Goal: Task Accomplishment & Management: Complete application form

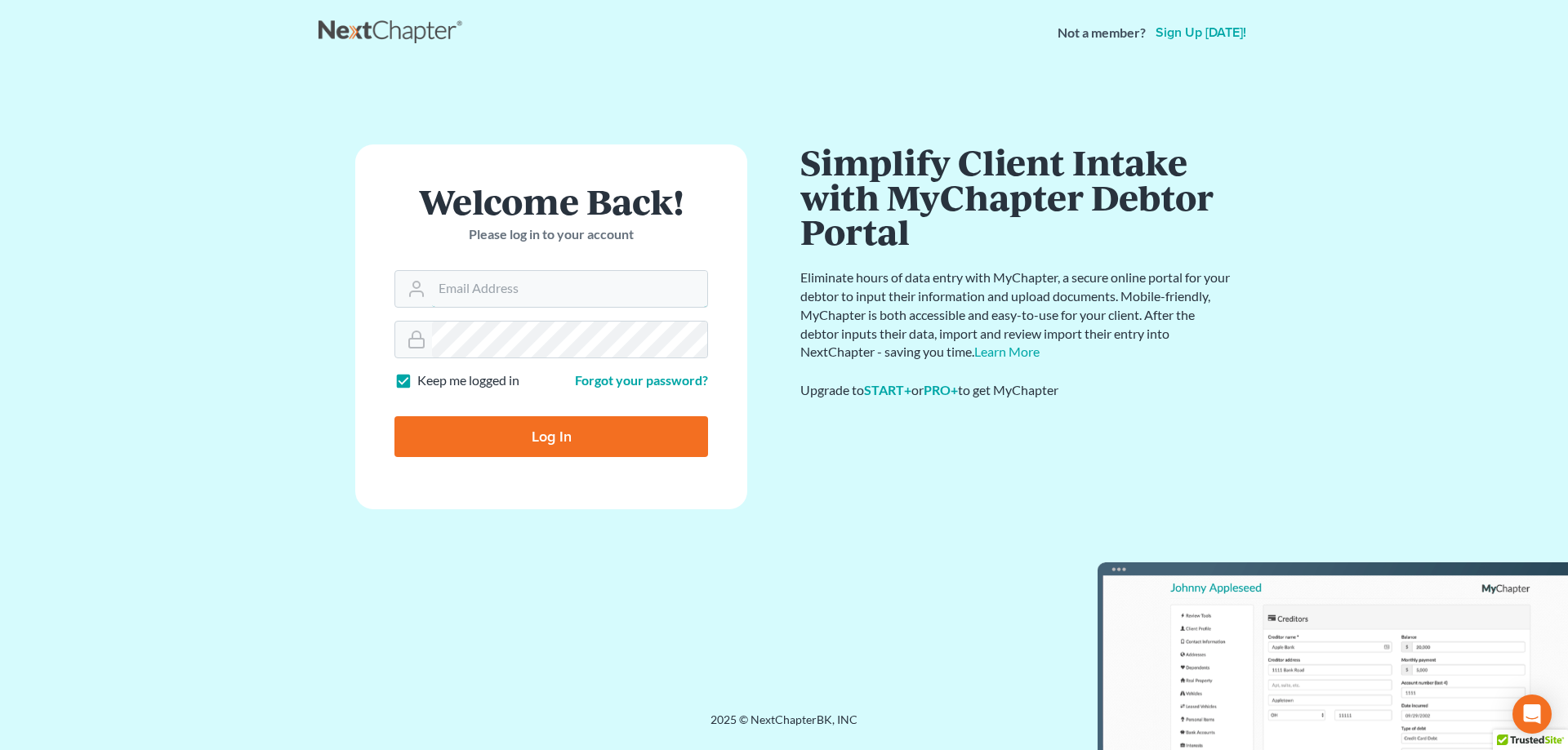
type input "[EMAIL_ADDRESS][DOMAIN_NAME]"
click at [440, 440] on input "Log In" at bounding box center [551, 436] width 314 height 41
type input "Thinking..."
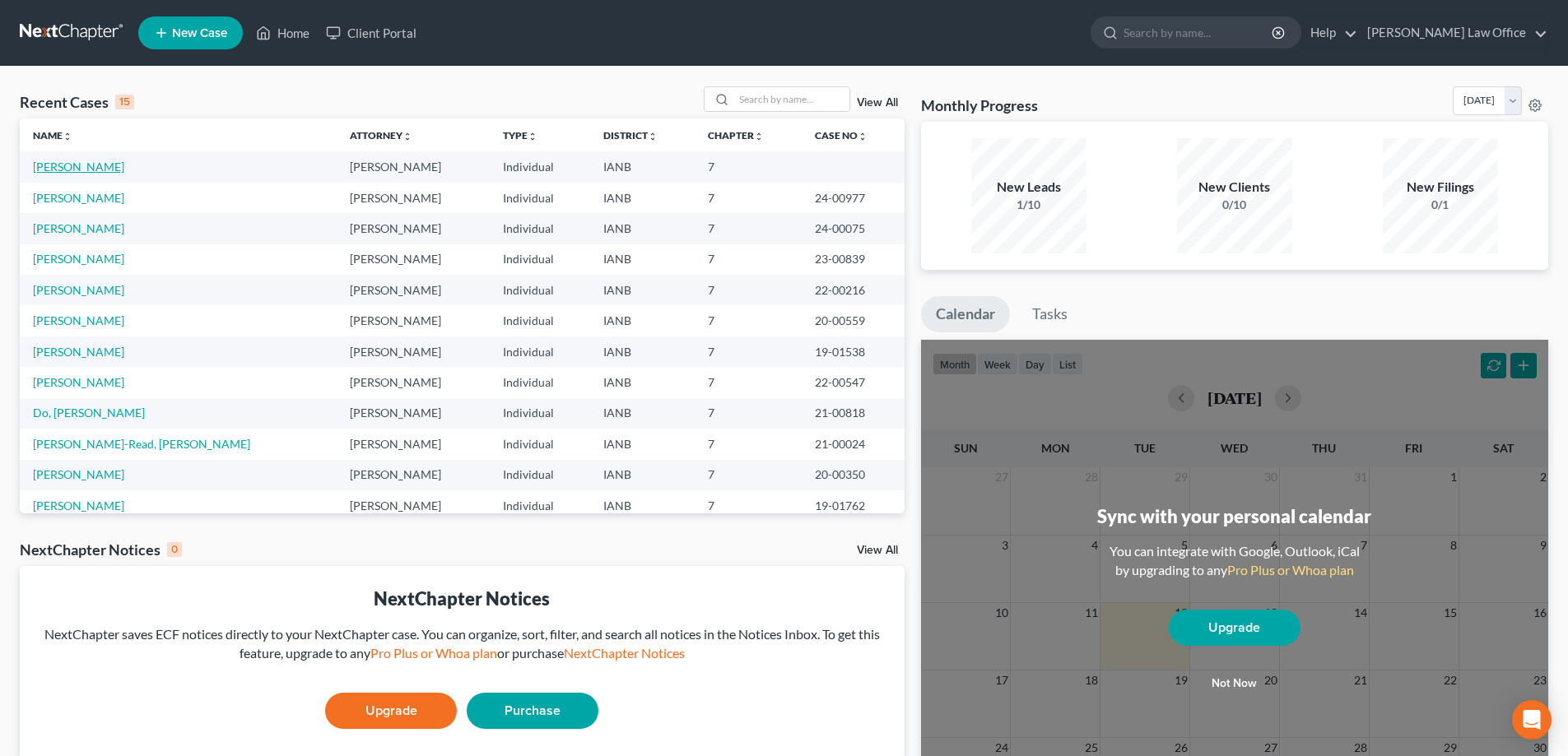
click at [52, 166] on link "Monahan, Kyle" at bounding box center [78, 166] width 91 height 14
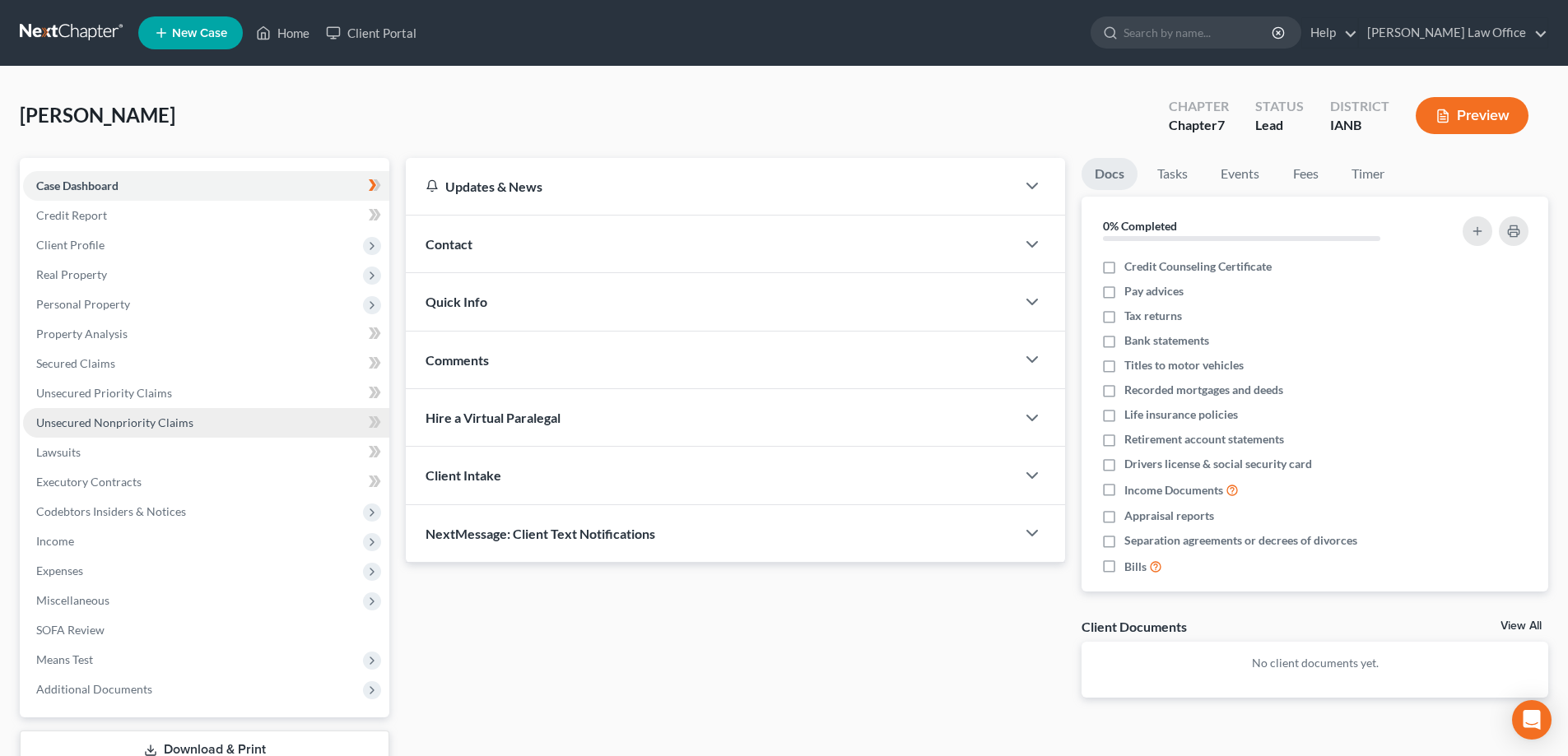
click at [165, 423] on span "Unsecured Nonpriority Claims" at bounding box center [114, 422] width 157 height 14
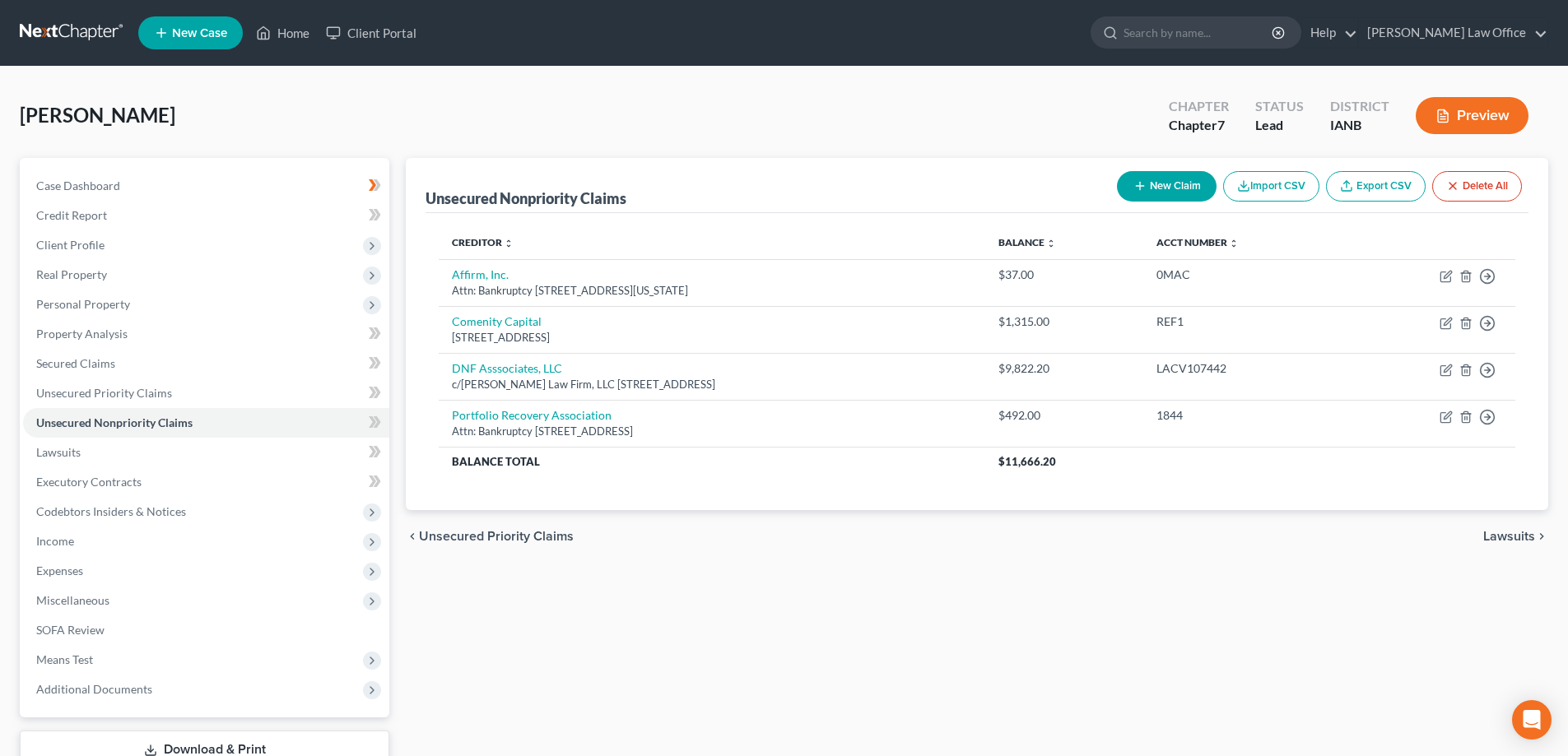
click at [1158, 184] on button "New Claim" at bounding box center [1167, 186] width 100 height 30
select select "0"
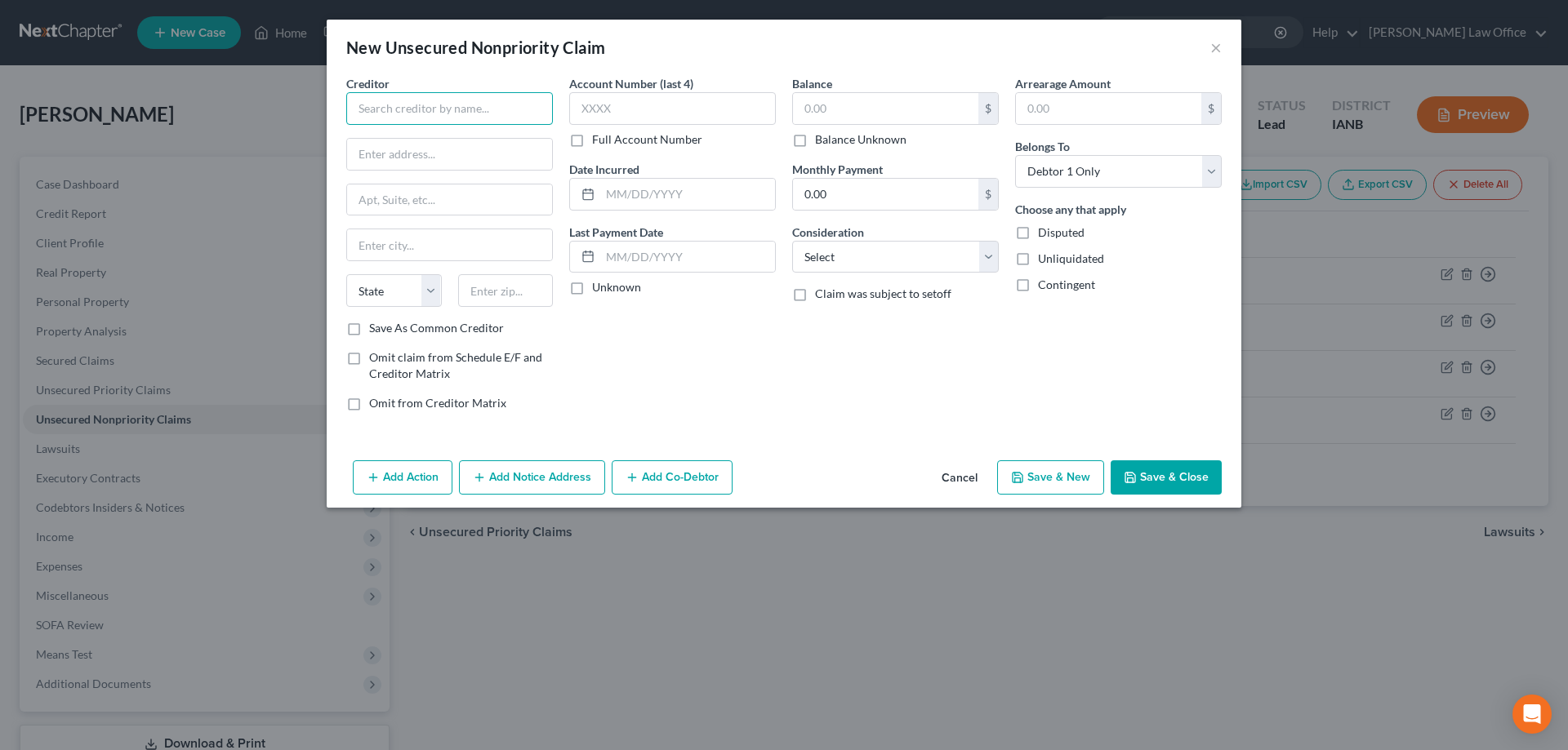
click at [450, 104] on input "text" at bounding box center [450, 108] width 207 height 32
type input "Patrick Monahan"
type input "3523 Reed Road"
type input "Hiawatha"
select select "16"
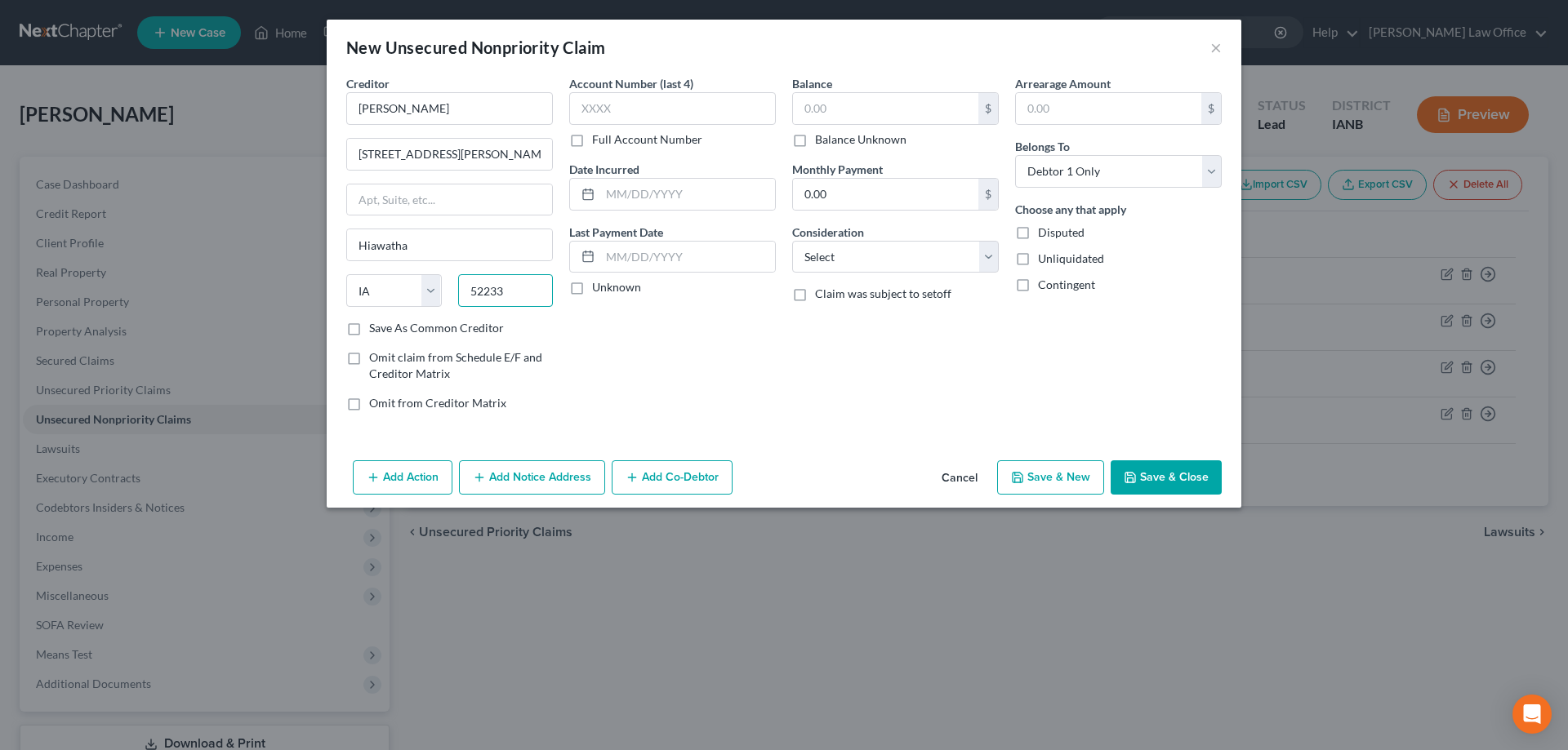
type input "52233"
click at [805, 103] on input "text" at bounding box center [885, 108] width 186 height 31
type input "6,300.00"
type input "570.00"
click at [987, 259] on select "Select Cable / Satellite Services Collection Agency Credit Card Debt Debt Couns…" at bounding box center [895, 256] width 207 height 32
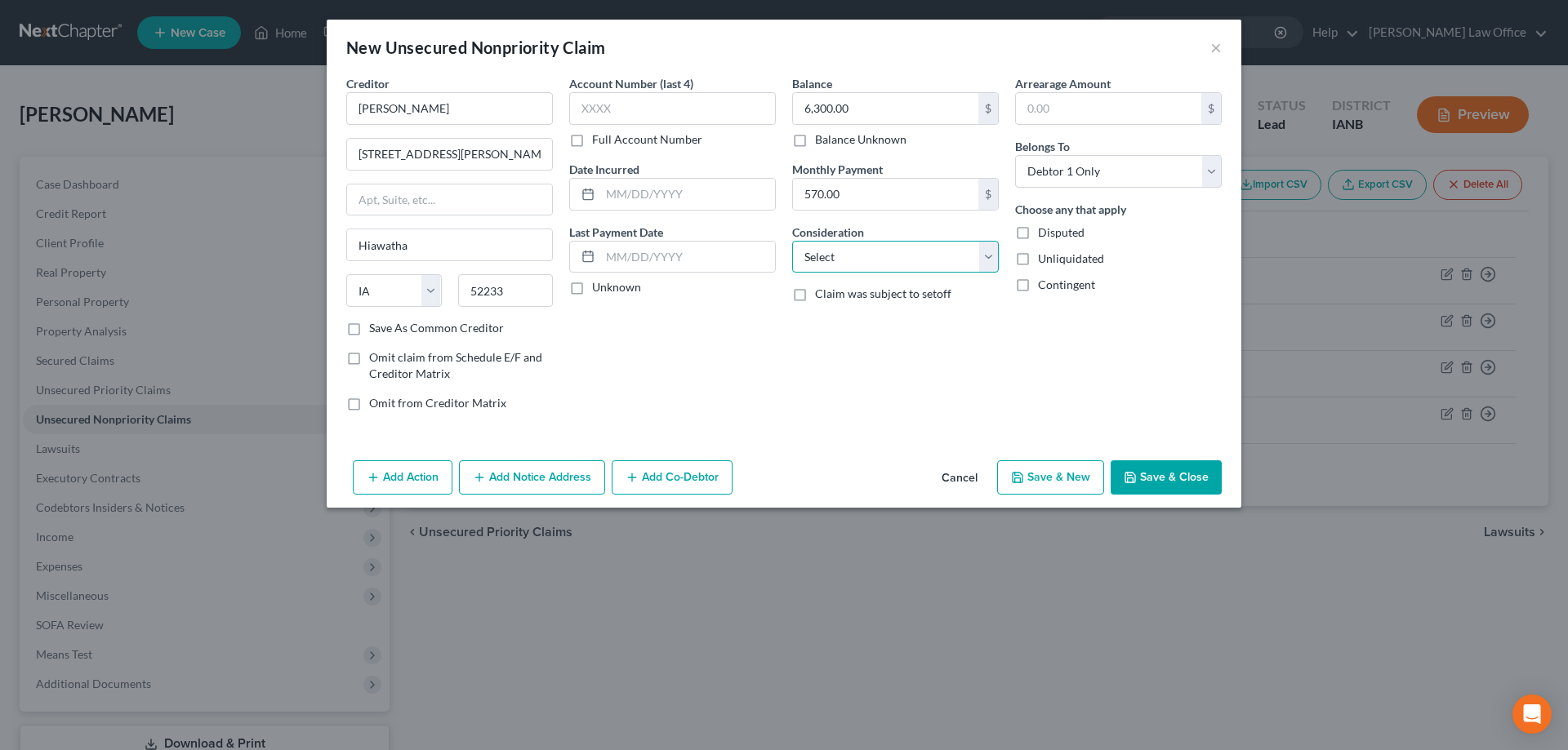
select select "10"
click at [792, 241] on select "Select Cable / Satellite Services Collection Agency Credit Card Debt Debt Couns…" at bounding box center [895, 256] width 207 height 32
click at [1157, 479] on button "Save & Close" at bounding box center [1166, 477] width 111 height 34
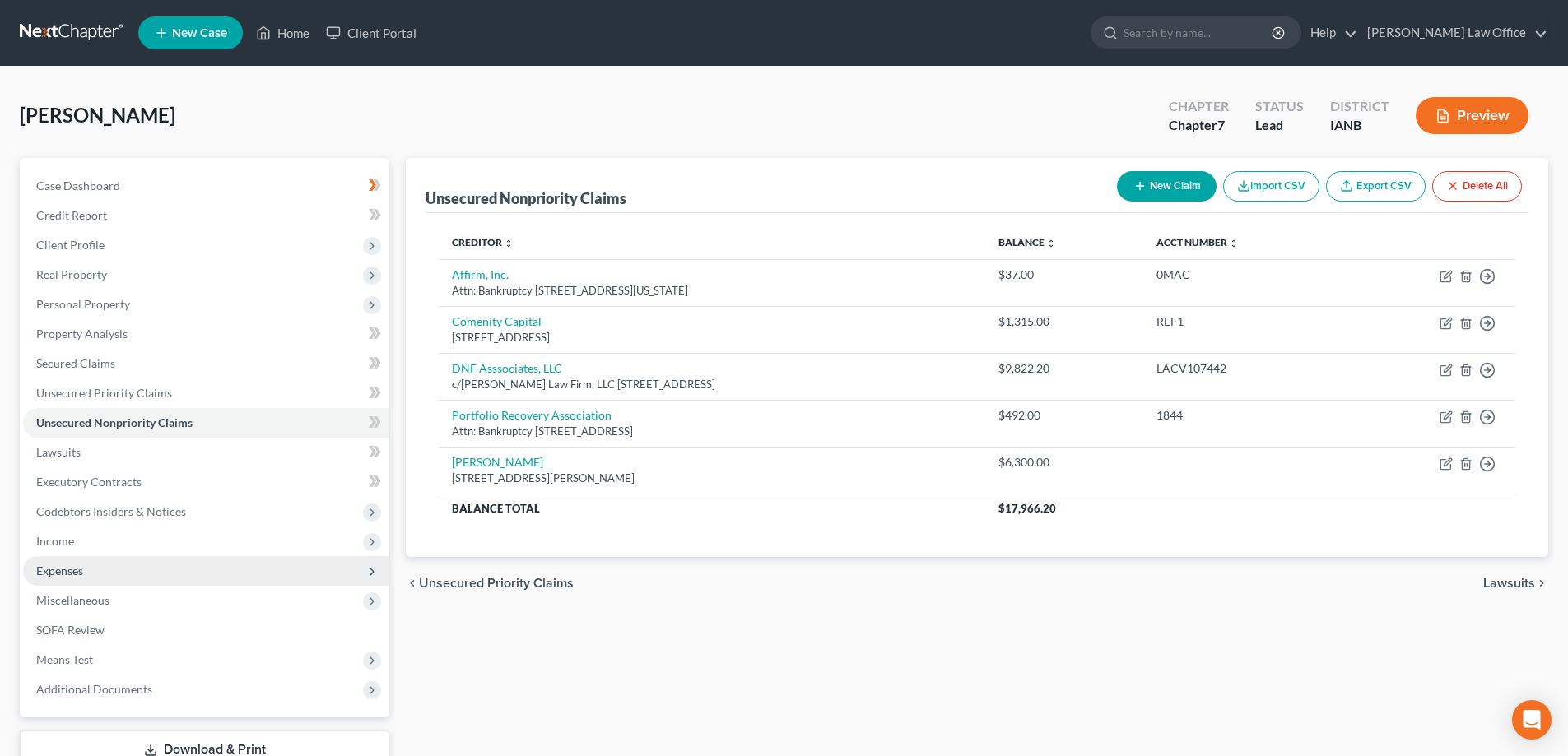
click at [44, 573] on span "Expenses" at bounding box center [60, 571] width 47 height 14
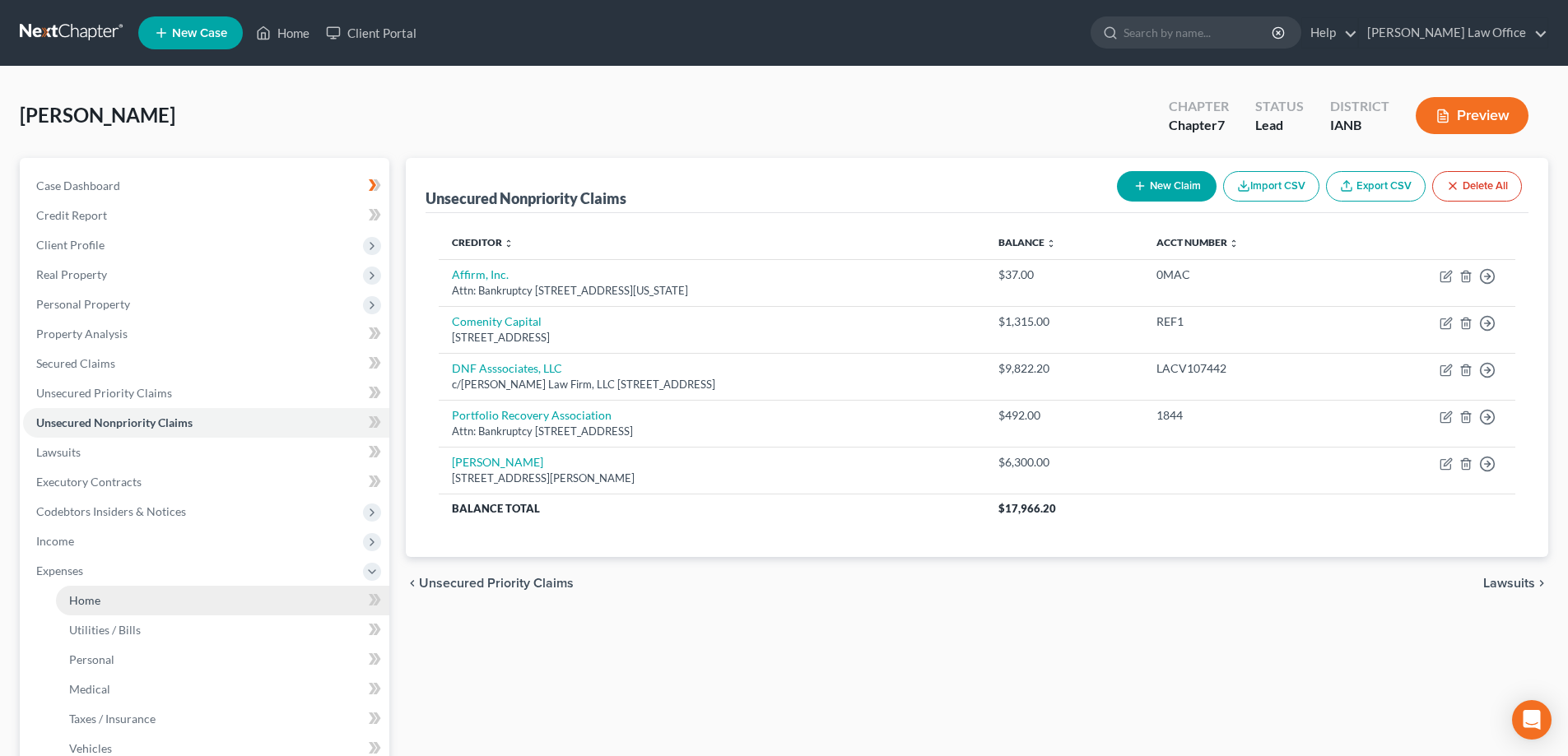
click at [81, 599] on span "Home" at bounding box center [84, 600] width 31 height 14
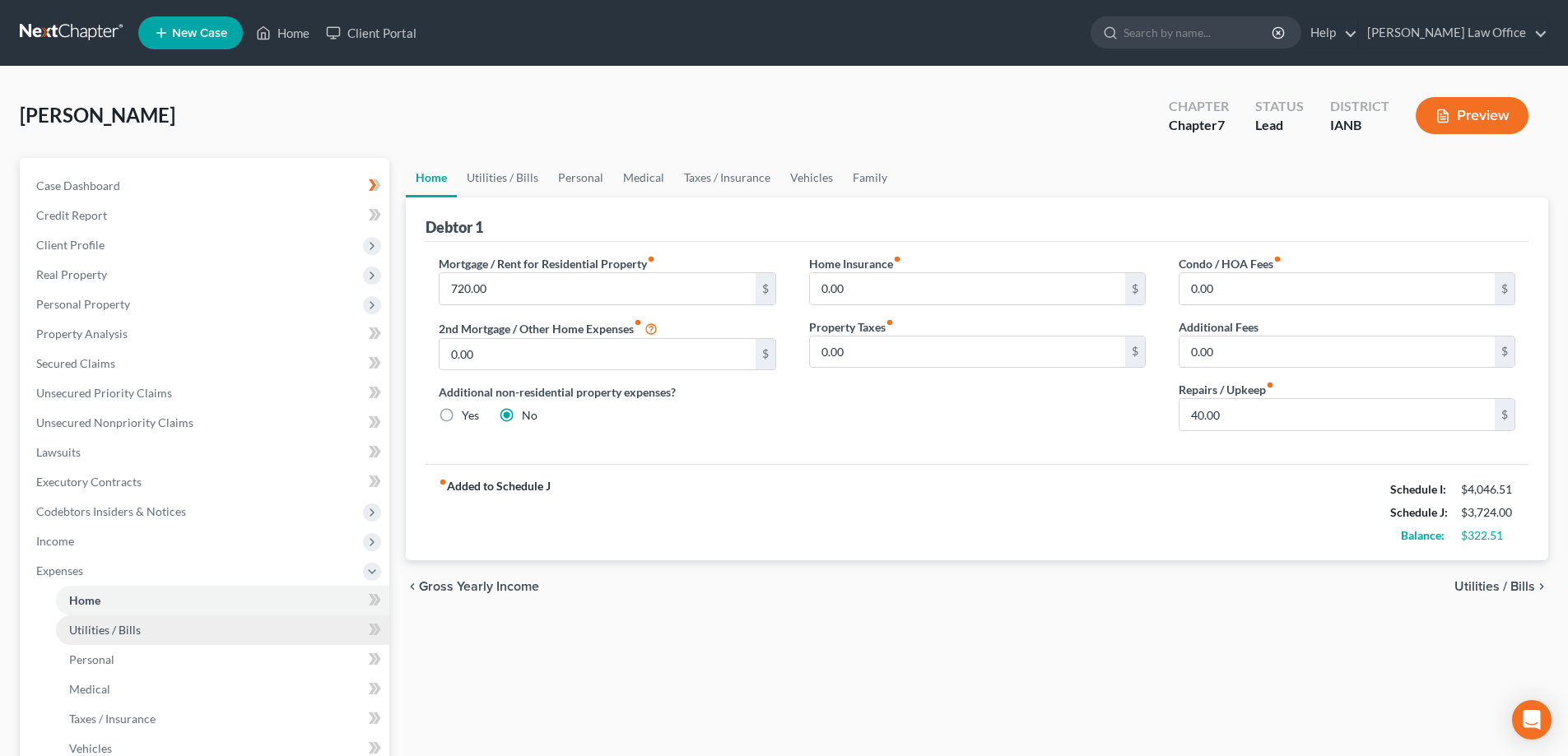
click at [86, 629] on span "Utilities / Bills" at bounding box center [104, 629] width 71 height 14
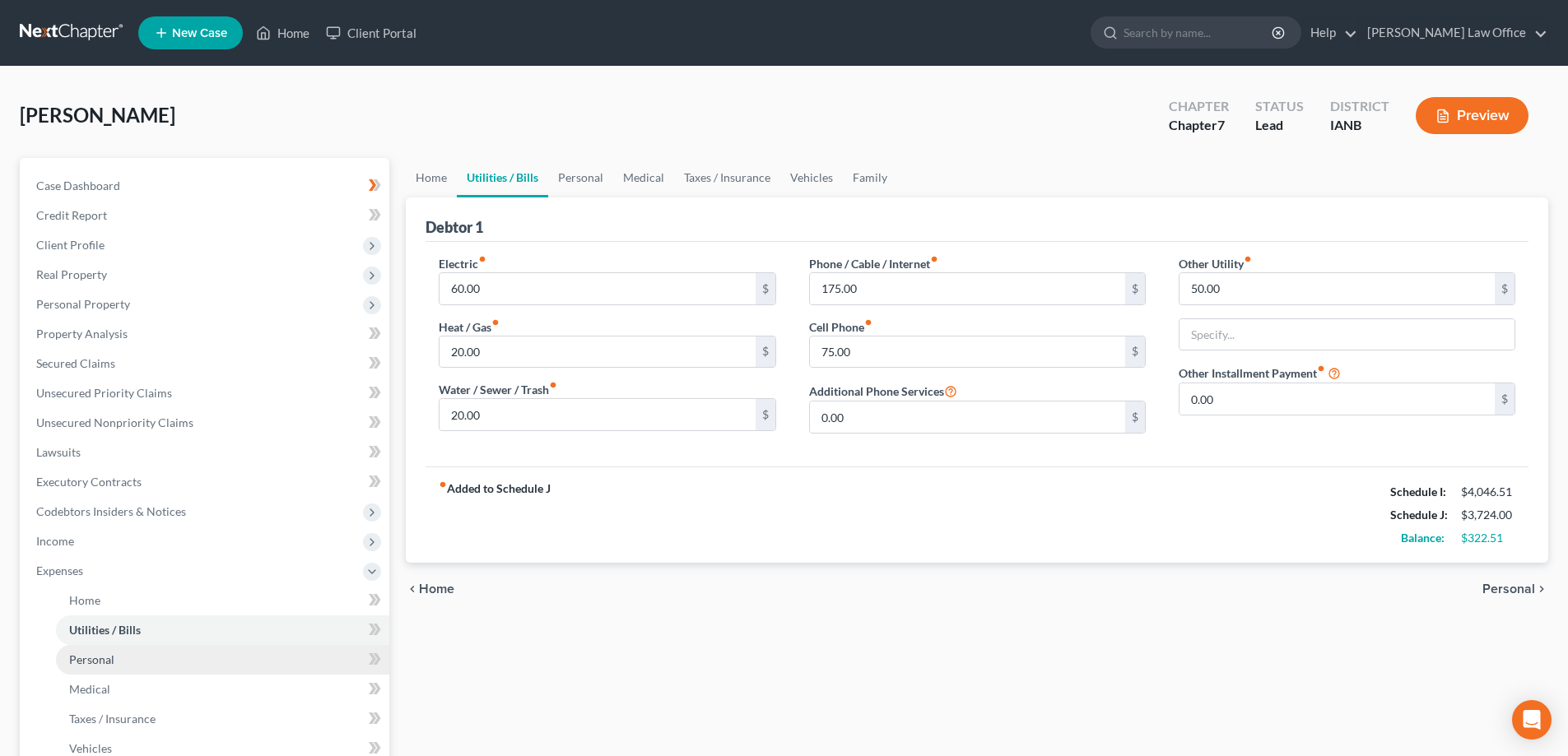
click at [86, 655] on span "Personal" at bounding box center [91, 660] width 45 height 14
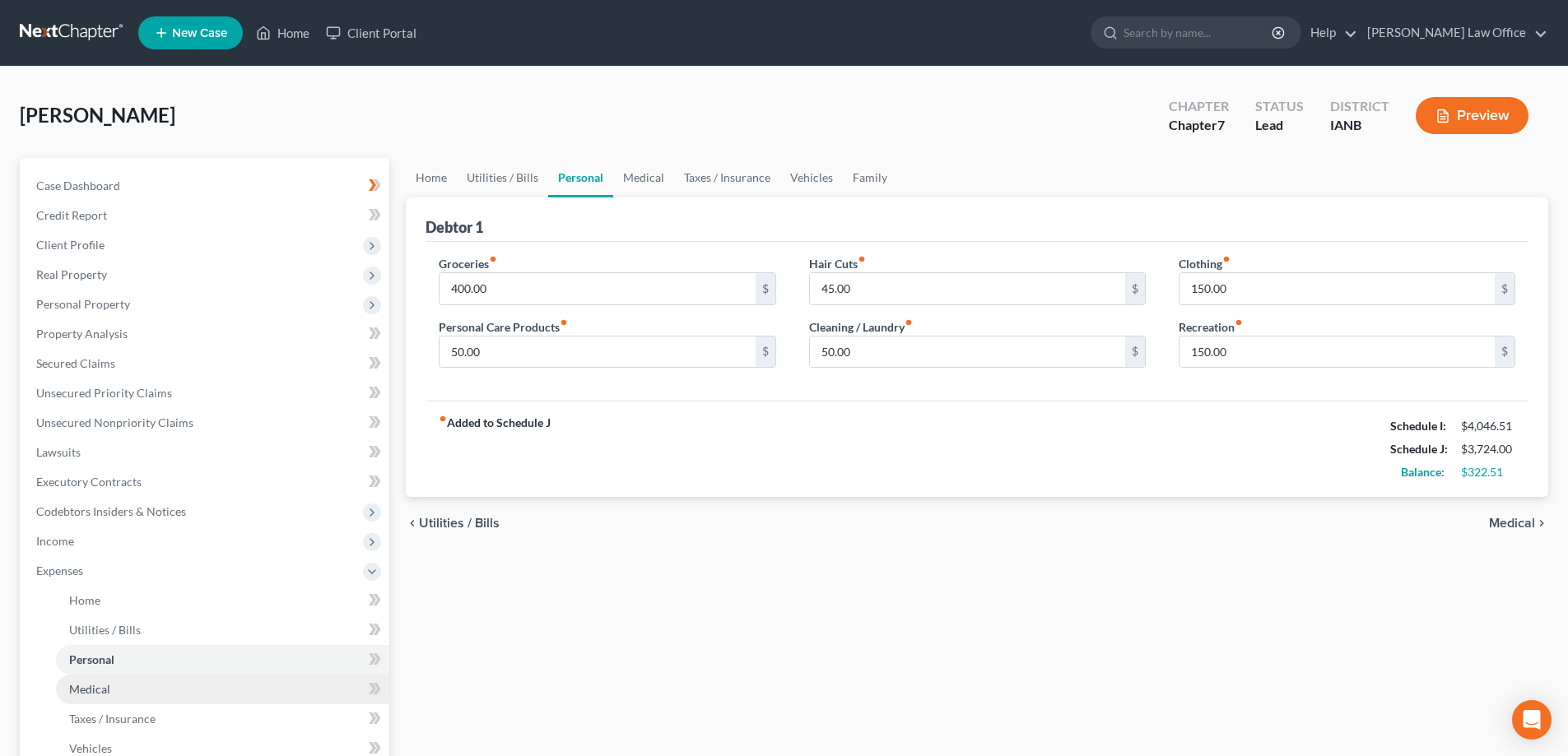
click at [75, 686] on span "Medical" at bounding box center [89, 689] width 41 height 14
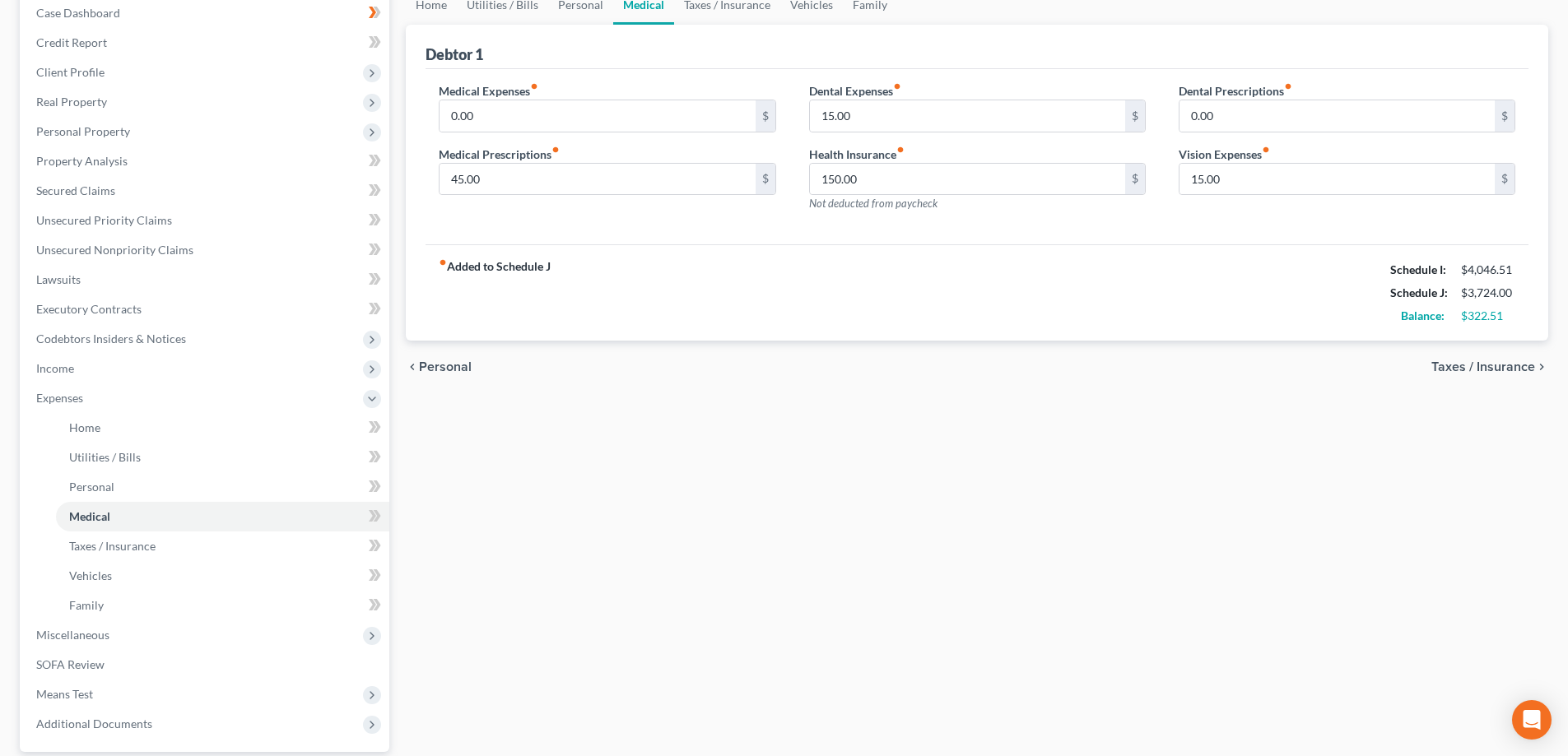
scroll to position [176, 0]
click at [184, 542] on link "Taxes / Insurance" at bounding box center [222, 543] width 333 height 29
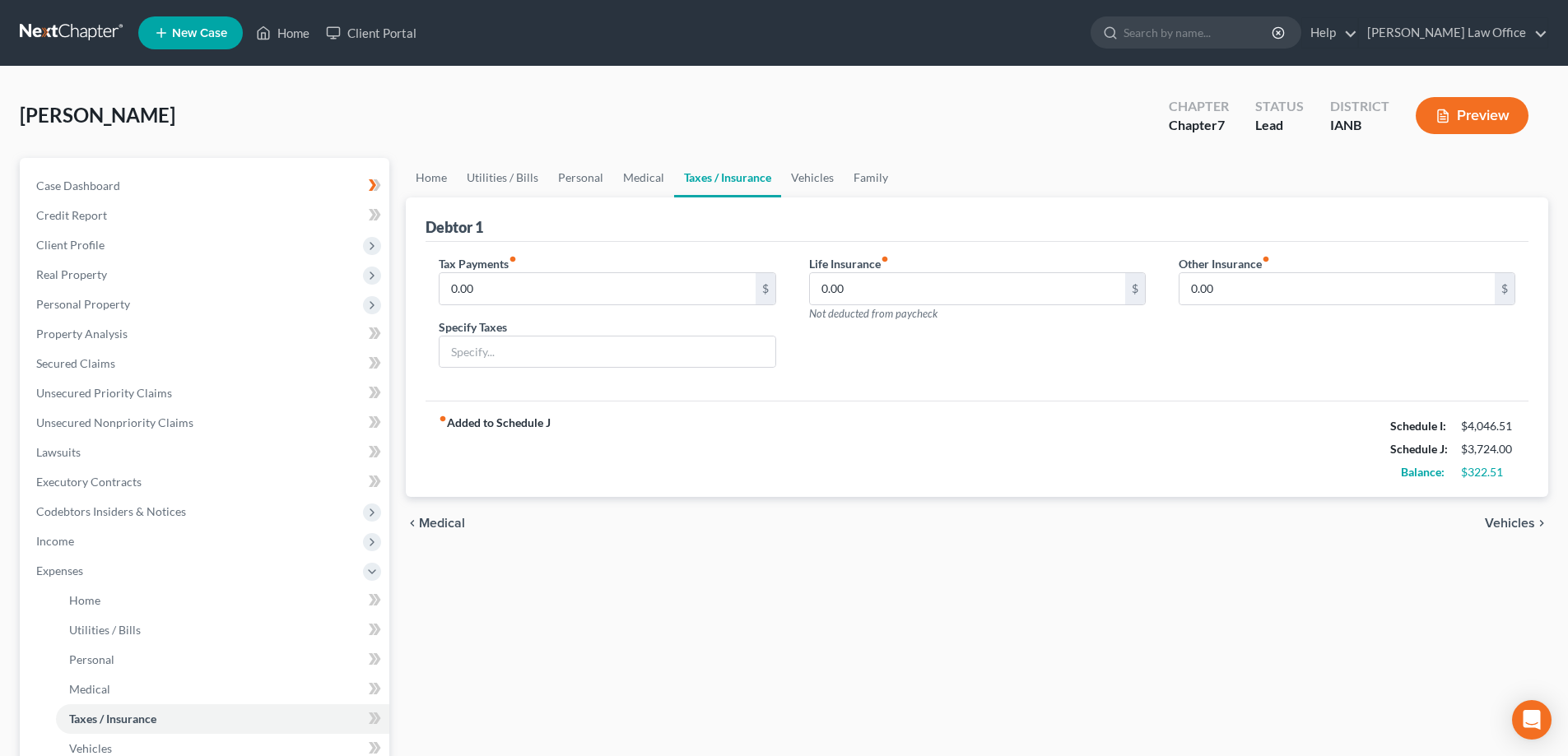
click at [1509, 521] on span "Vehicles" at bounding box center [1510, 524] width 50 height 13
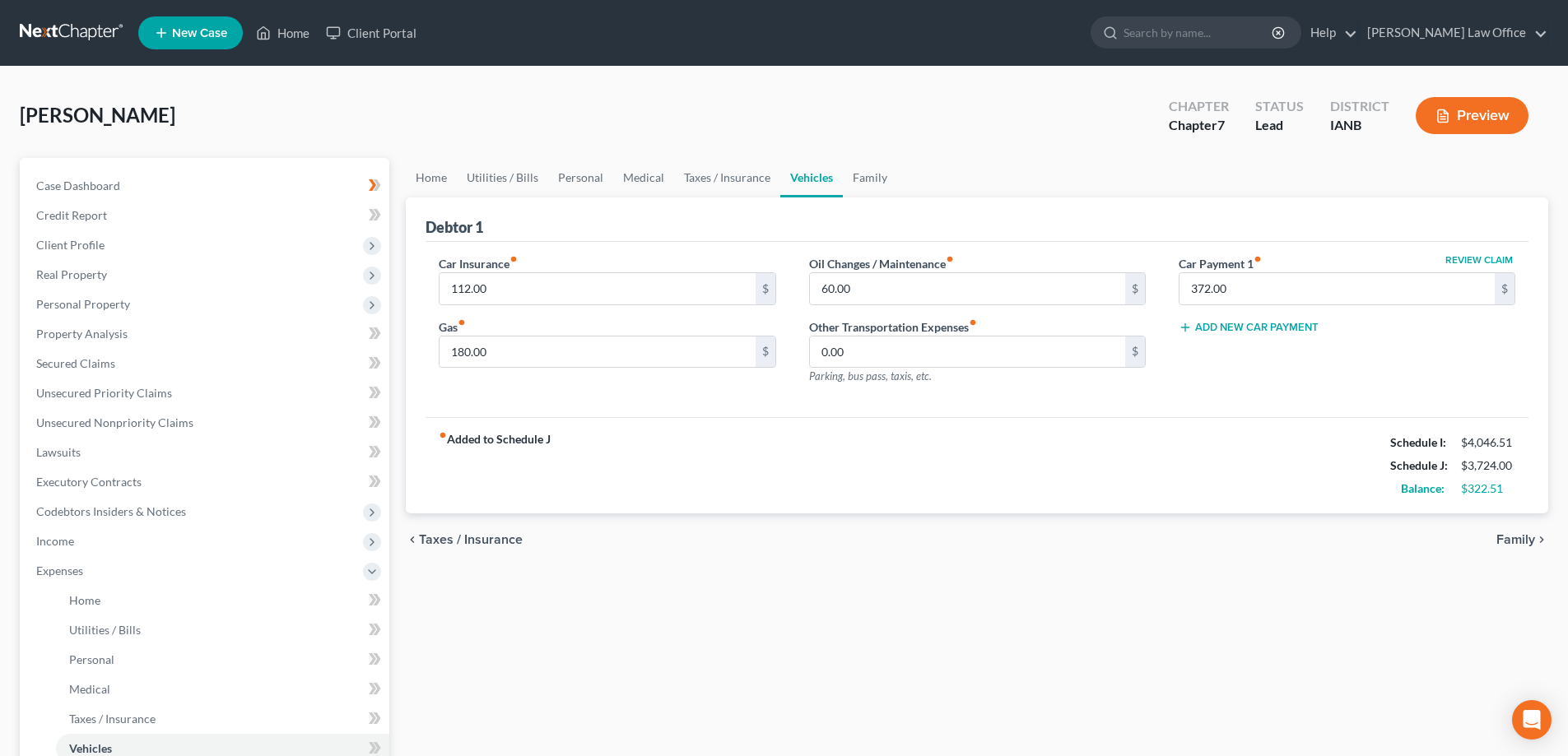
click at [1512, 537] on span "Family" at bounding box center [1516, 540] width 39 height 13
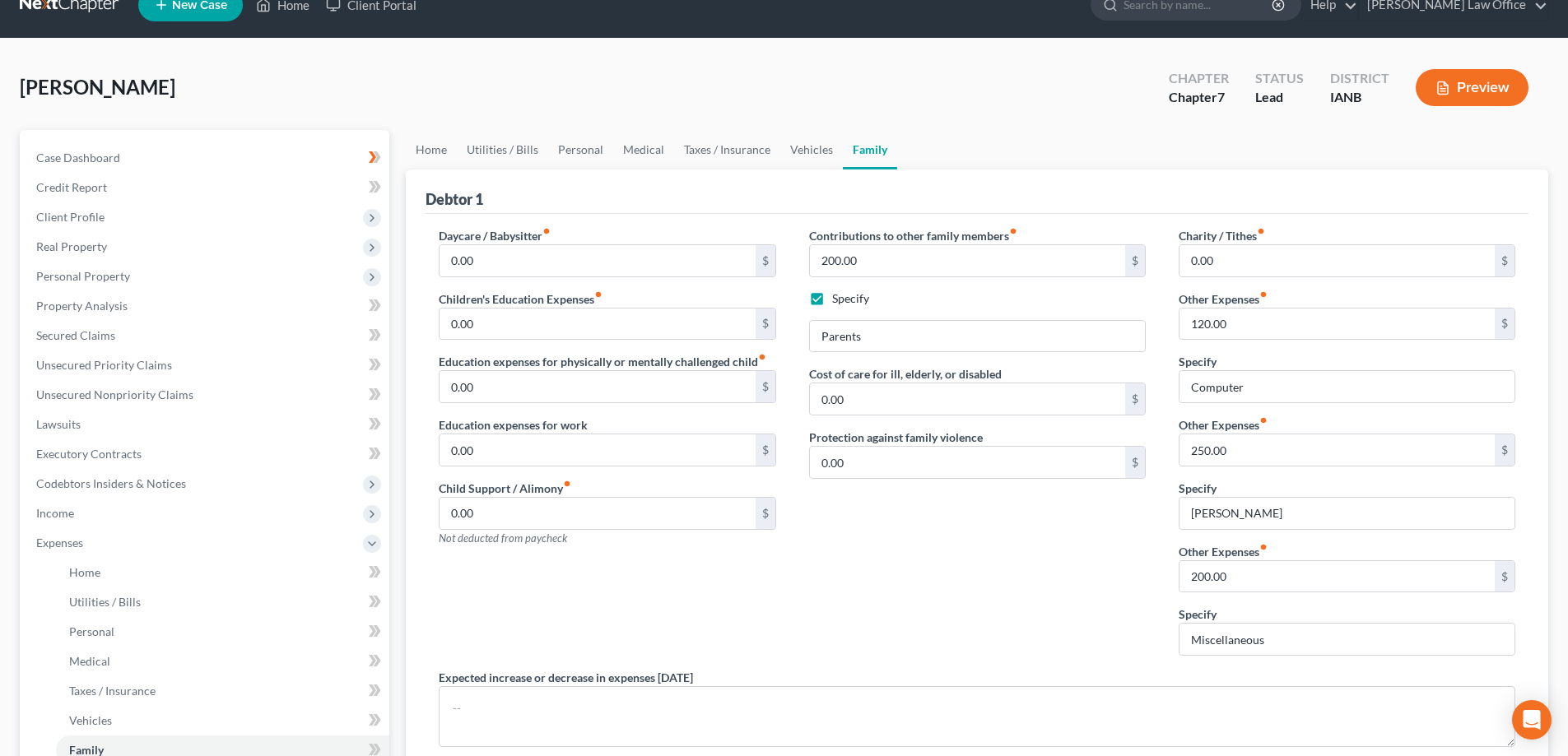
scroll to position [29, 0]
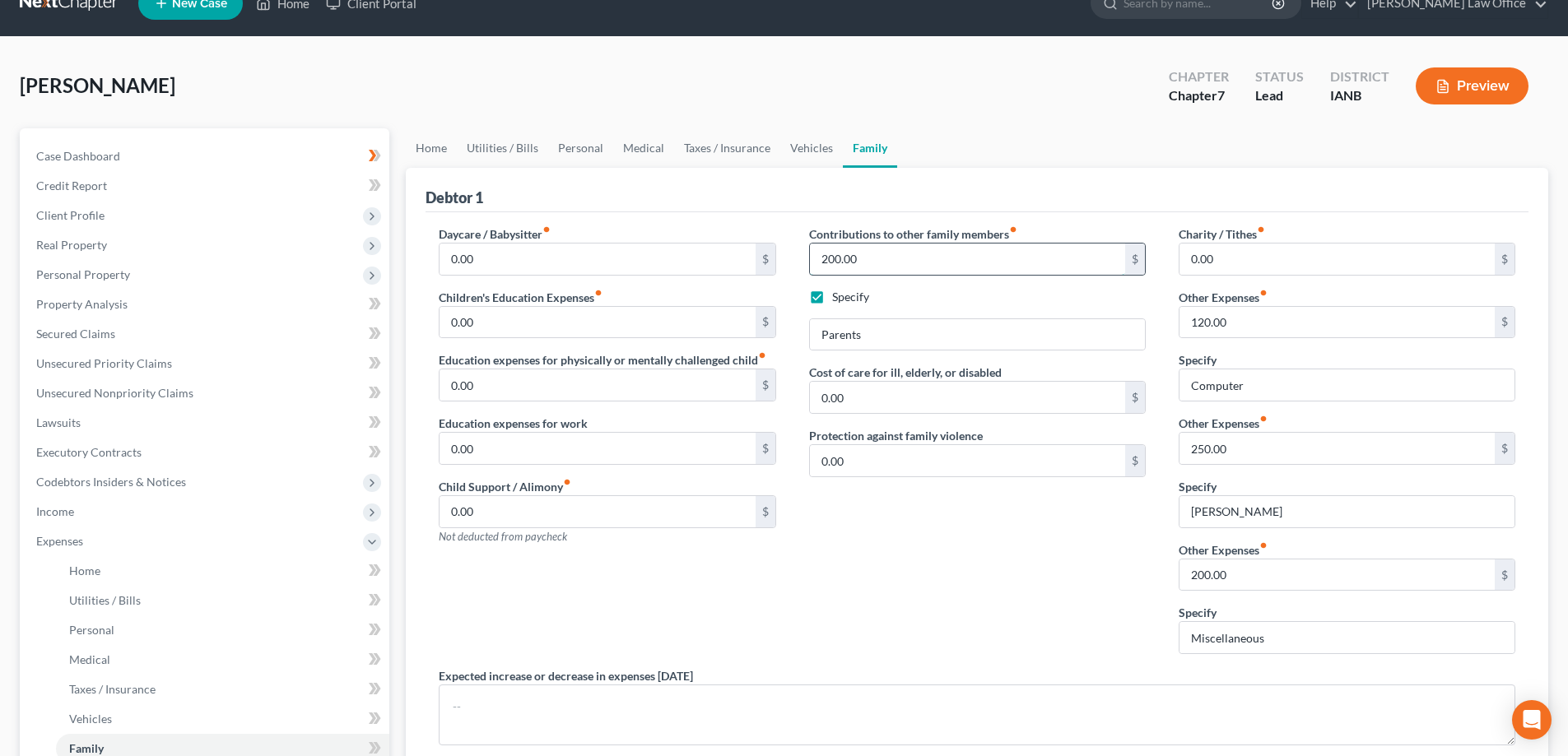
click at [914, 255] on input "200.00" at bounding box center [968, 258] width 316 height 31
click at [833, 295] on label "Specify" at bounding box center [851, 297] width 37 height 17
click at [839, 295] on input "Specify" at bounding box center [844, 294] width 11 height 11
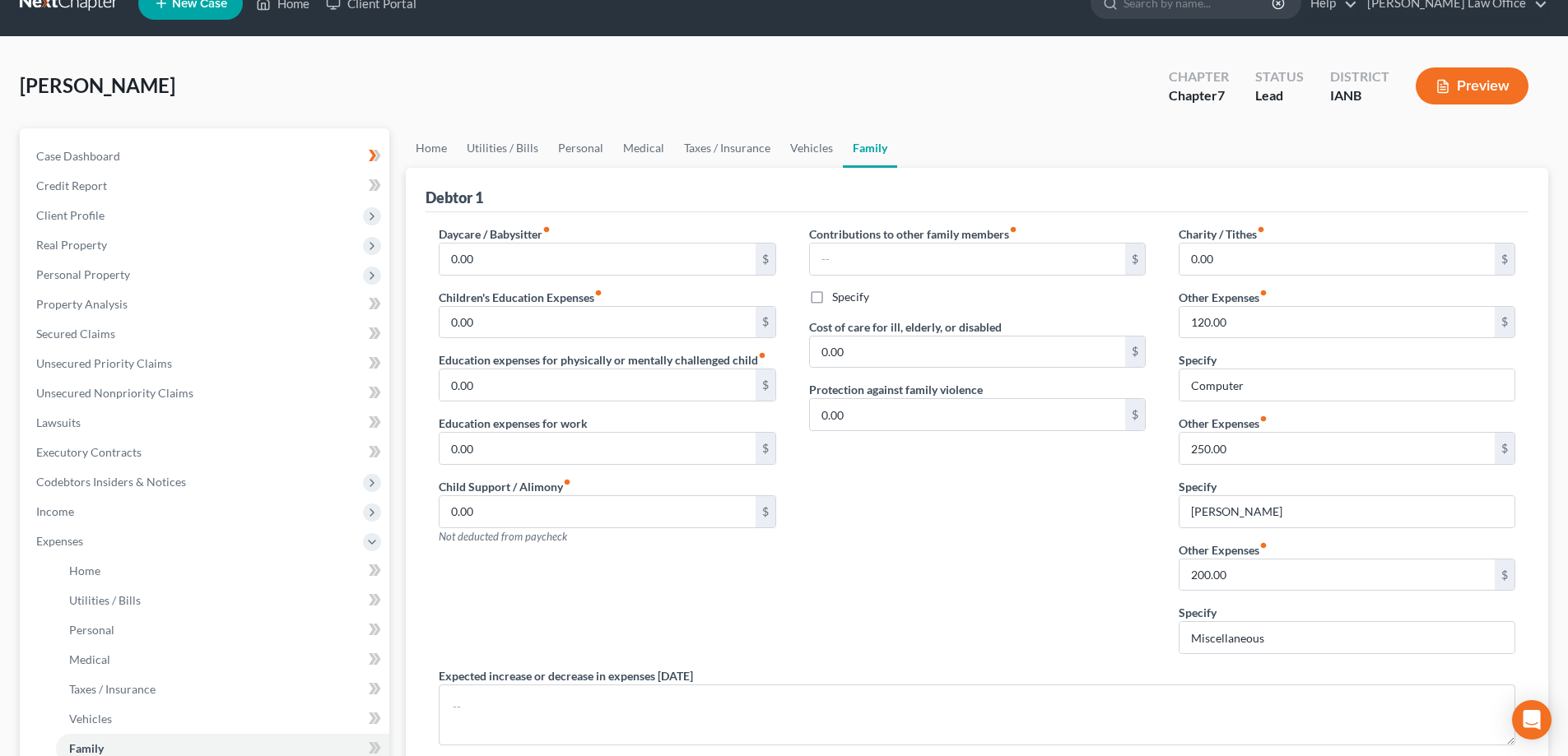
click at [833, 297] on label "Specify" at bounding box center [851, 297] width 37 height 17
click at [839, 297] on input "Specify" at bounding box center [844, 294] width 11 height 11
checkbox input "true"
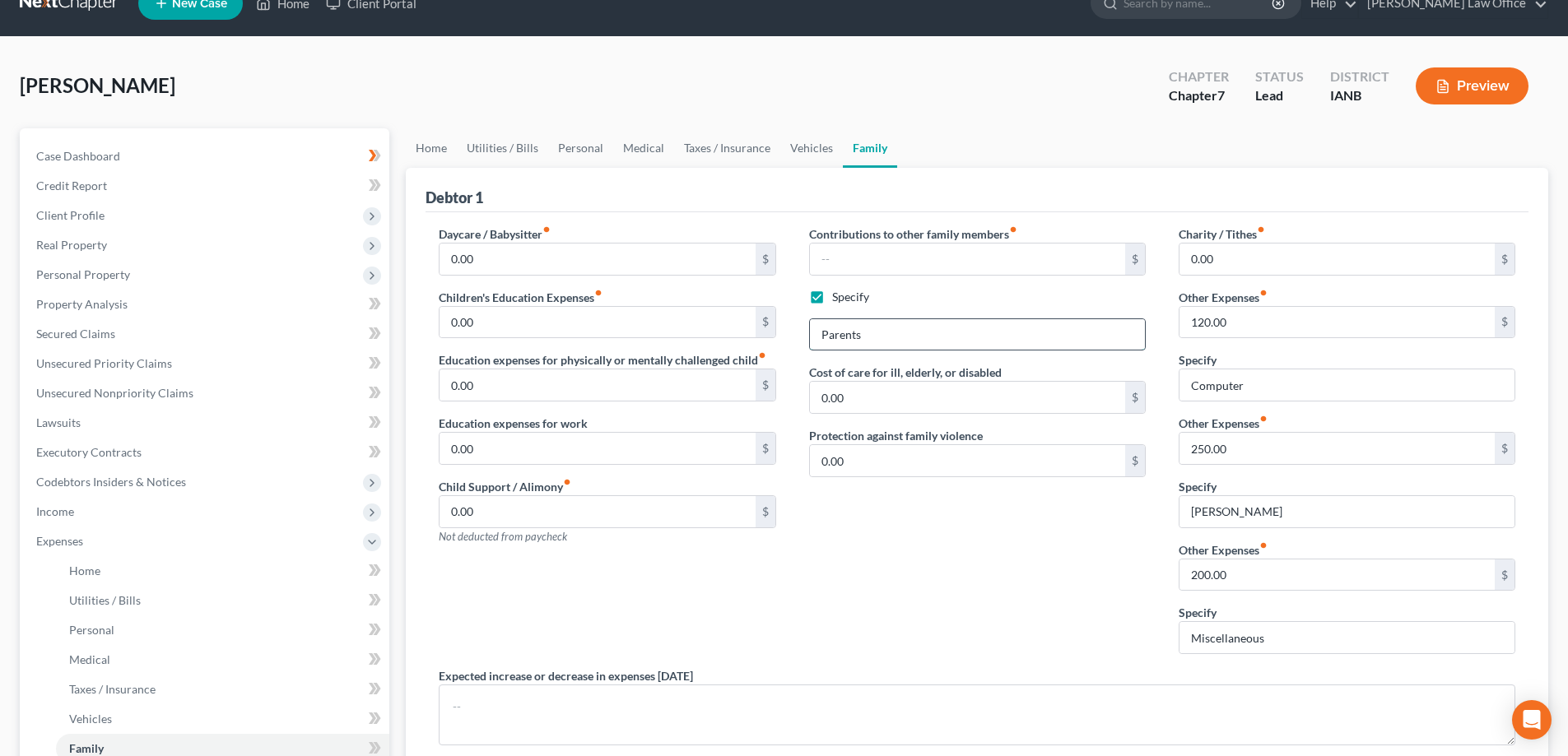
click at [891, 333] on input "Parents" at bounding box center [977, 335] width 335 height 31
type input "P"
click at [833, 295] on label "Specify" at bounding box center [851, 297] width 37 height 17
click at [839, 295] on input "Specify" at bounding box center [844, 294] width 11 height 11
checkbox input "false"
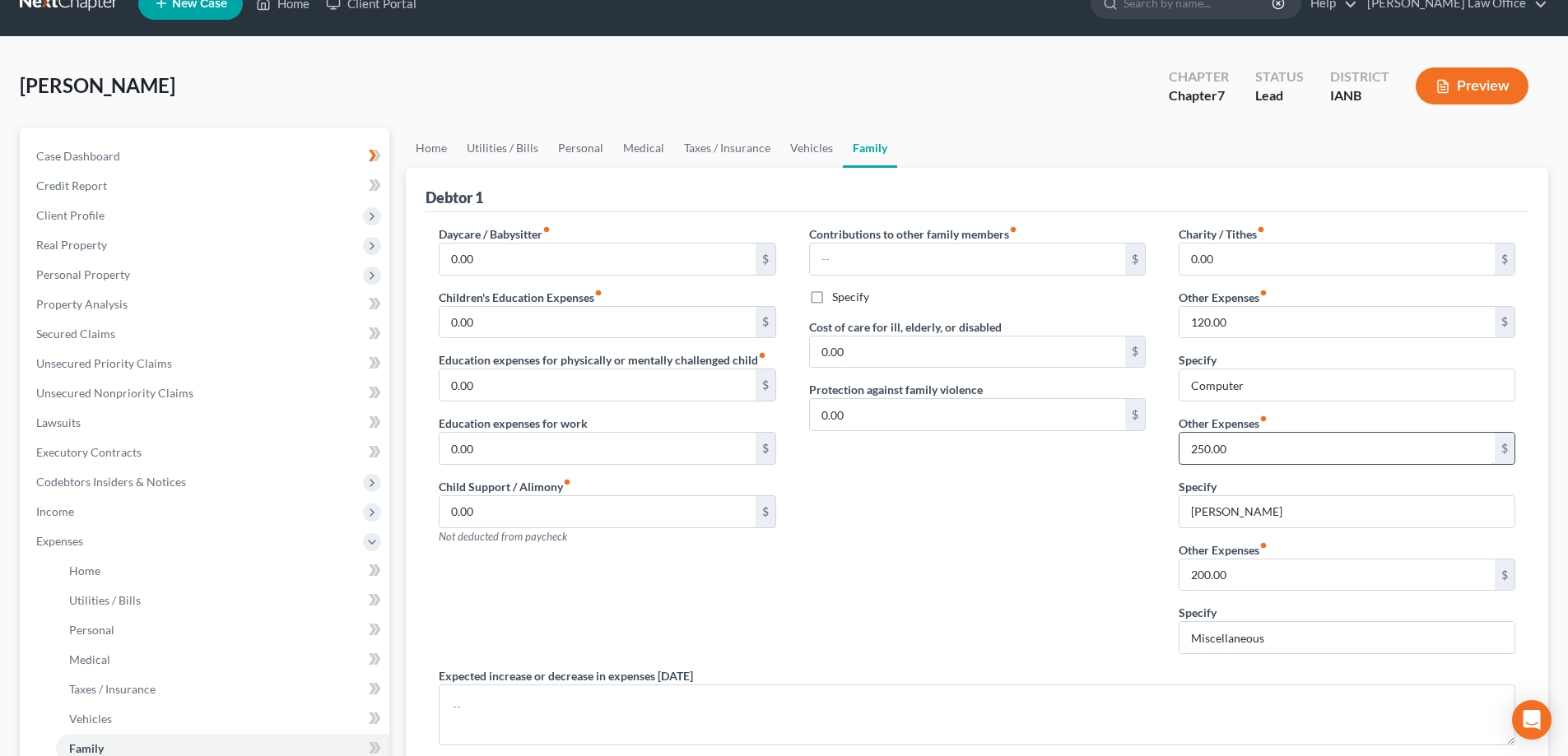
click at [1235, 449] on input "250.00" at bounding box center [1337, 448] width 316 height 31
click at [1226, 514] on input "Logan" at bounding box center [1346, 511] width 335 height 31
type input "L"
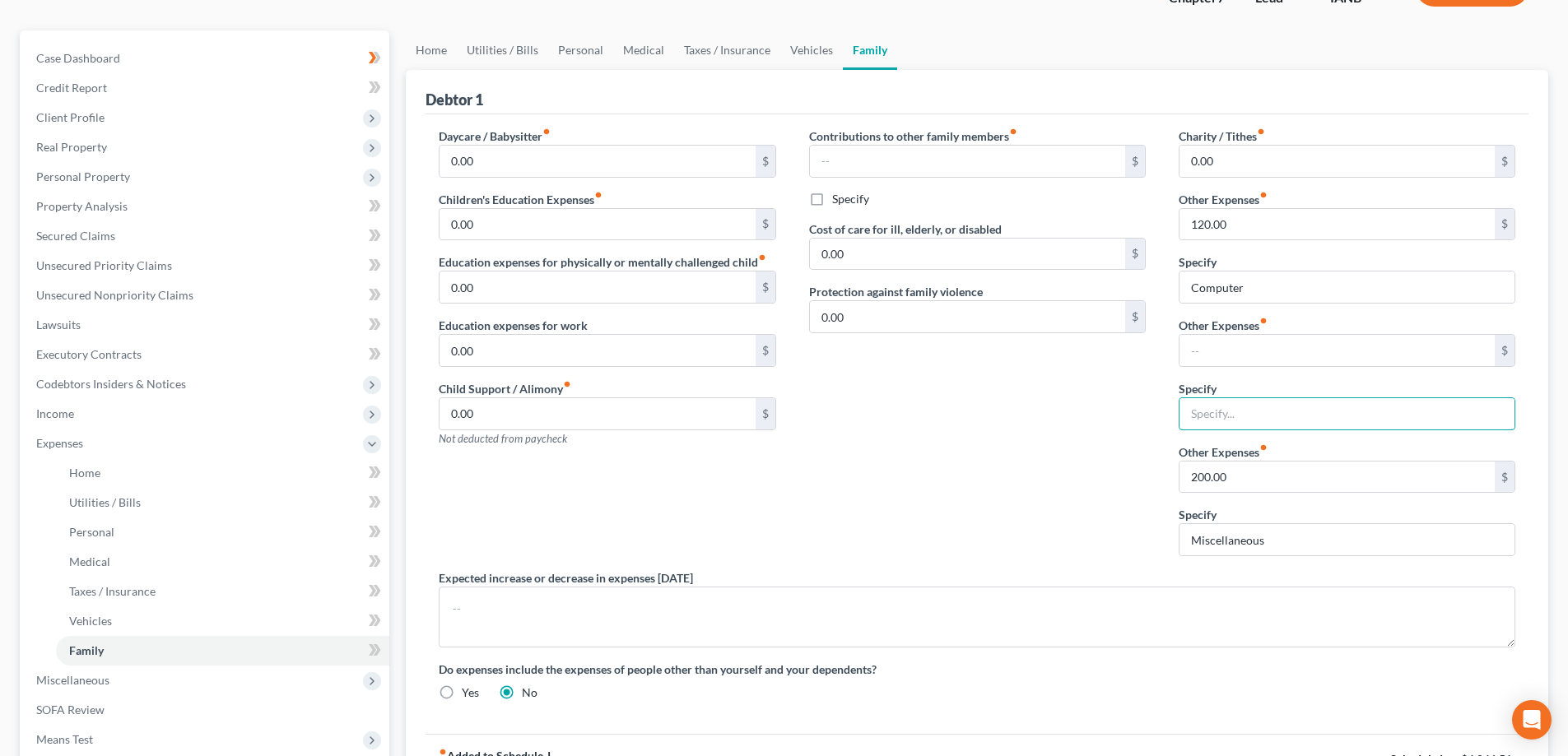
scroll to position [51, 0]
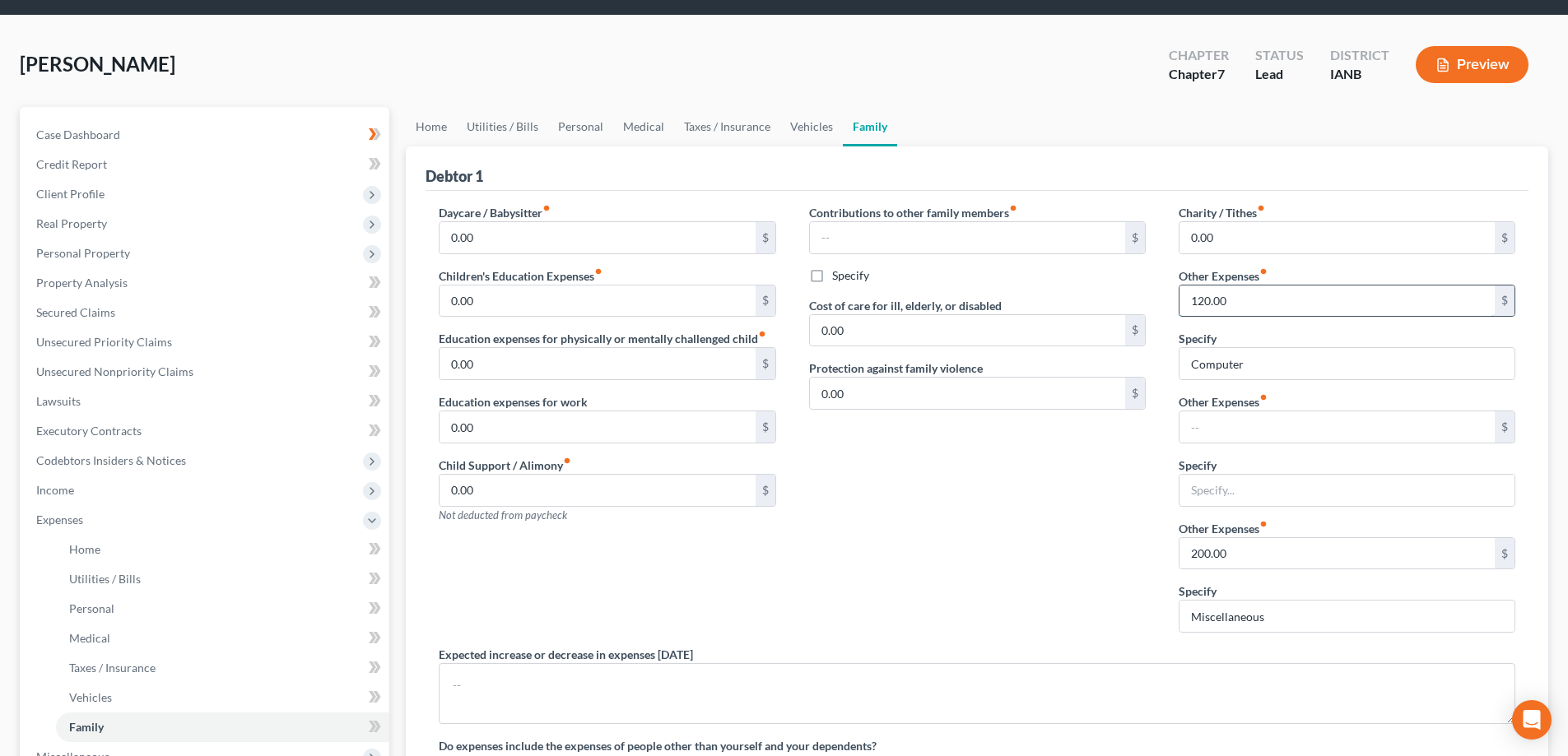
click at [1245, 298] on input "120.00" at bounding box center [1337, 300] width 316 height 31
drag, startPoint x: 1194, startPoint y: 365, endPoint x: 1261, endPoint y: 362, distance: 67.1
click at [1261, 361] on input "Computer" at bounding box center [1346, 363] width 335 height 31
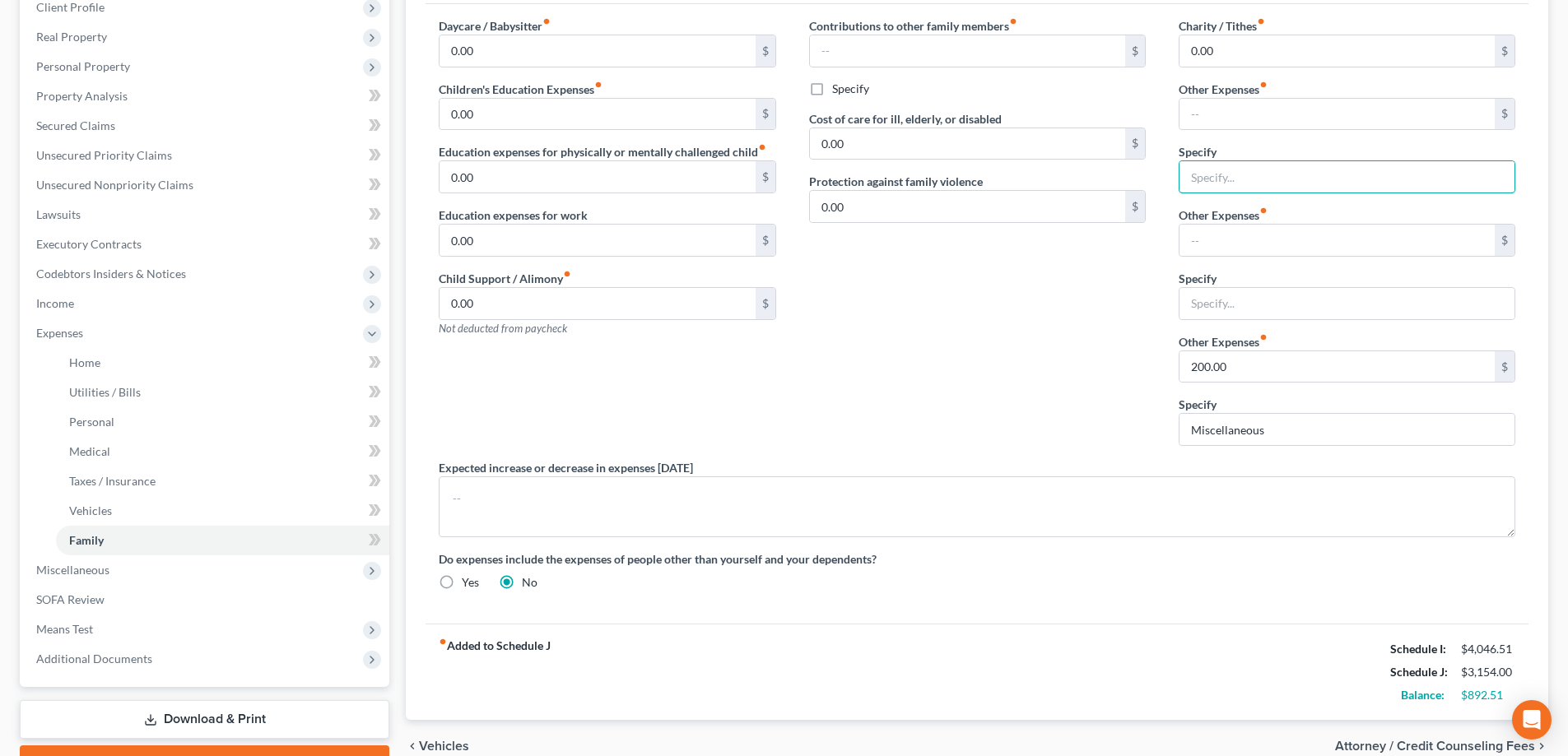
scroll to position [326, 0]
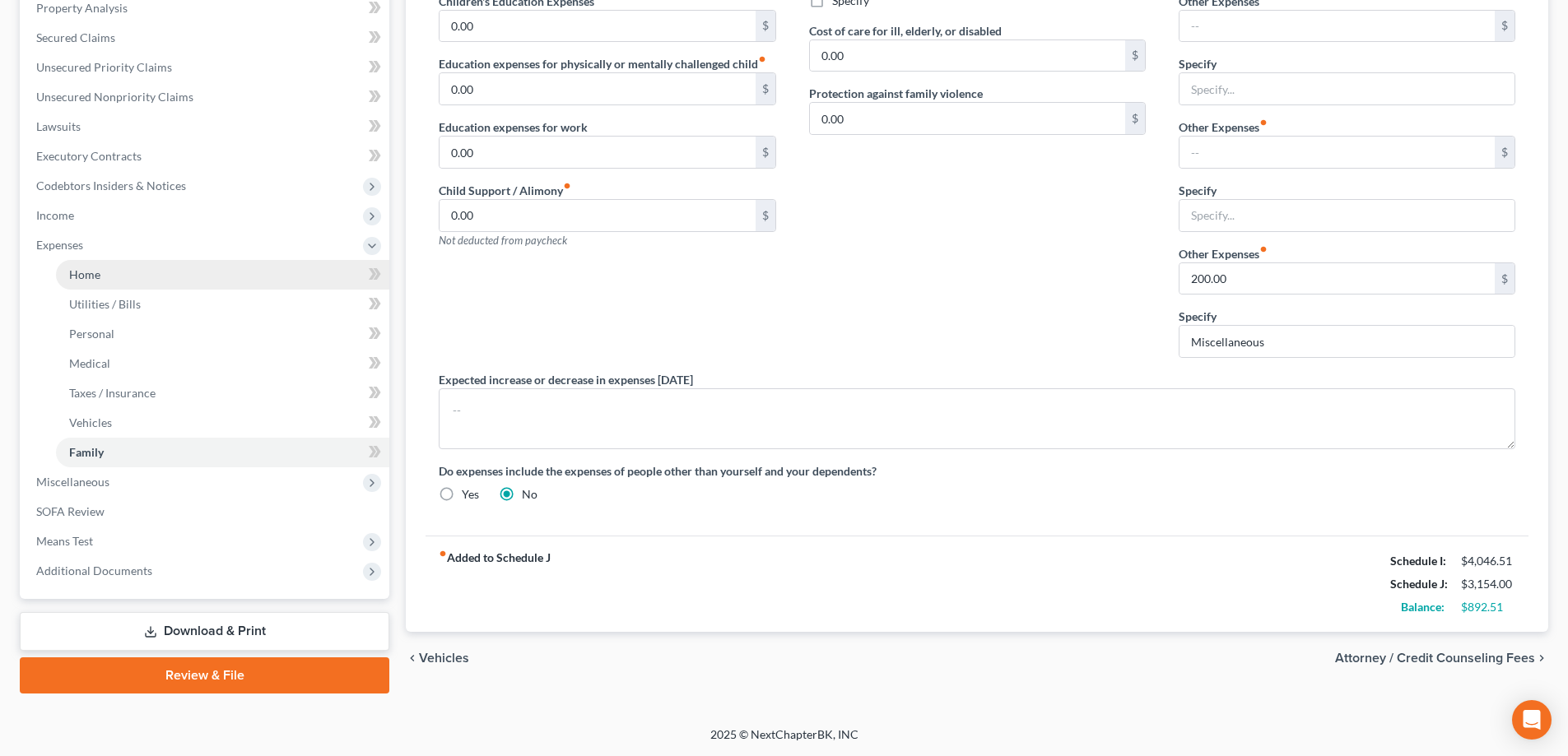
click at [86, 277] on span "Home" at bounding box center [84, 274] width 31 height 14
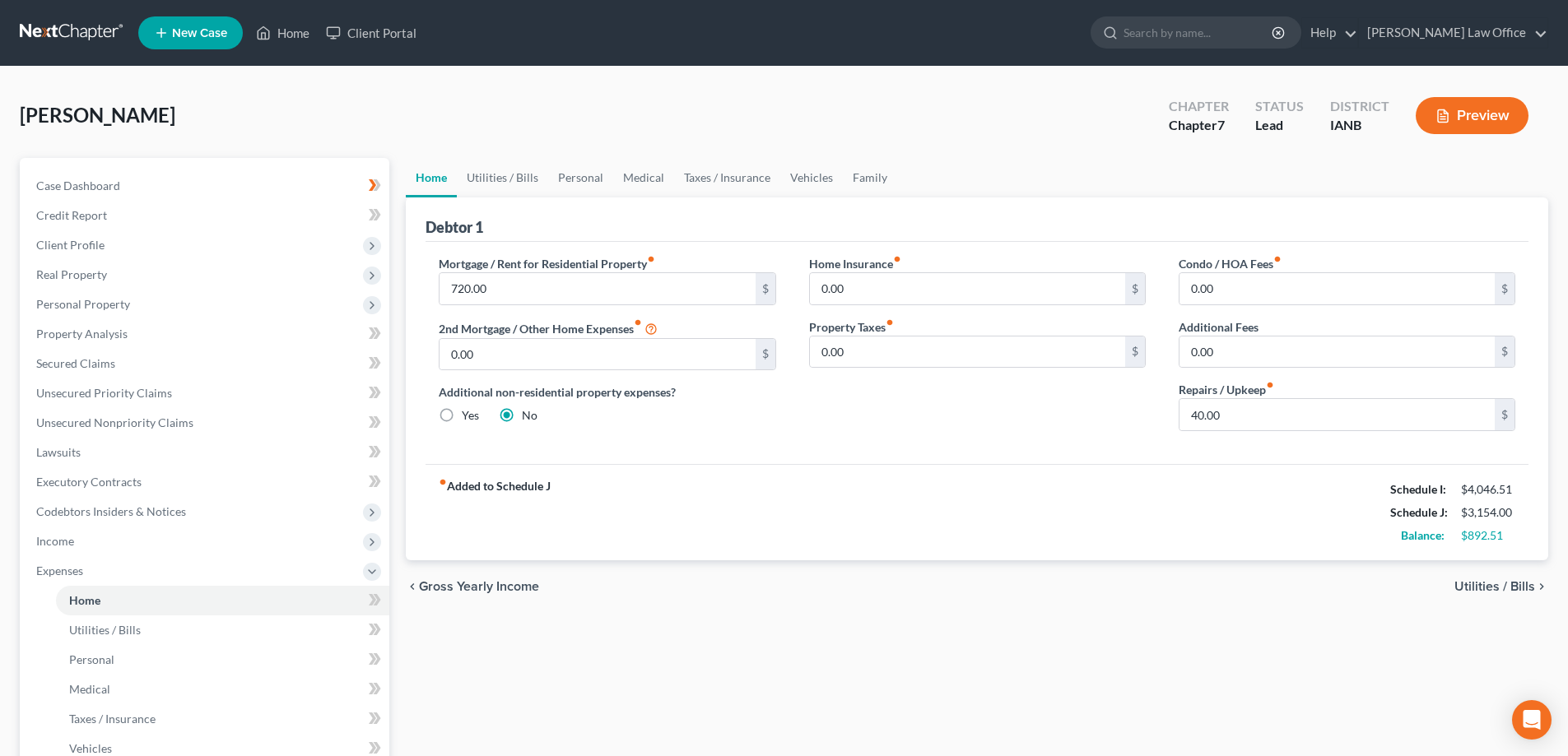
click at [1461, 581] on span "Utilities / Bills" at bounding box center [1495, 587] width 81 height 13
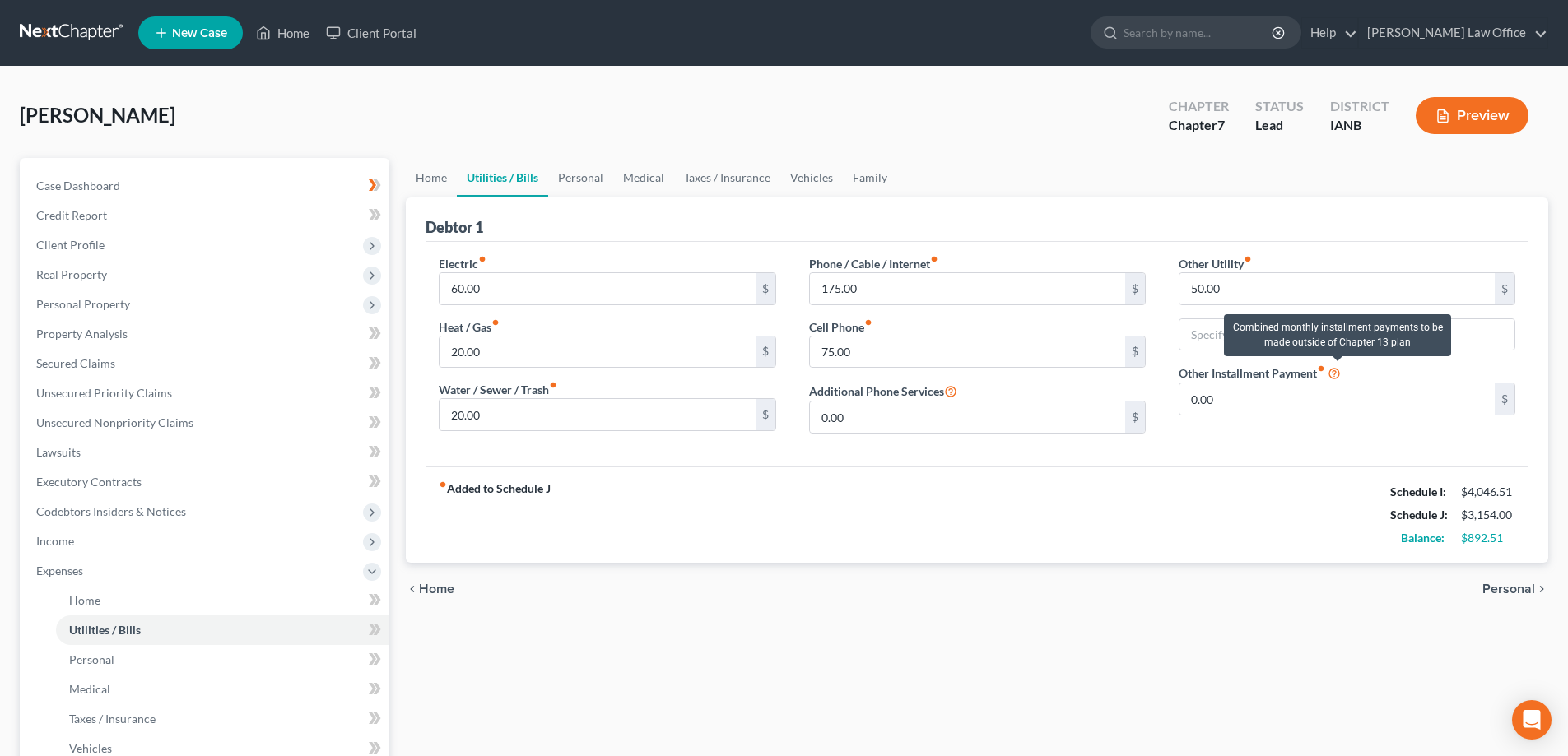
click at [1337, 373] on icon at bounding box center [1335, 372] width 13 height 16
click at [1270, 400] on input "0.00" at bounding box center [1337, 399] width 316 height 31
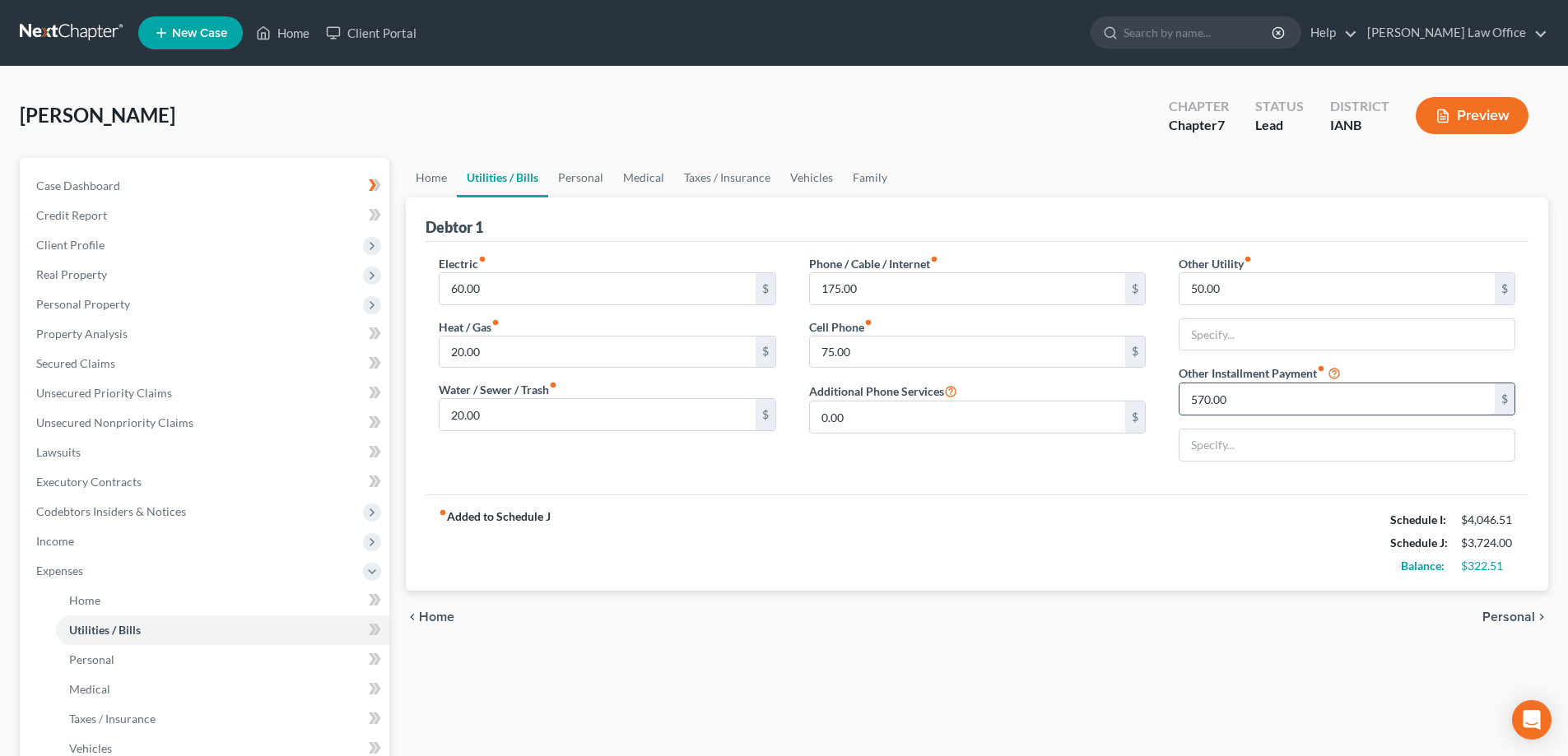
type input "570.00"
type input "Robert Monahan"
click at [1502, 615] on span "Personal" at bounding box center [1508, 618] width 53 height 13
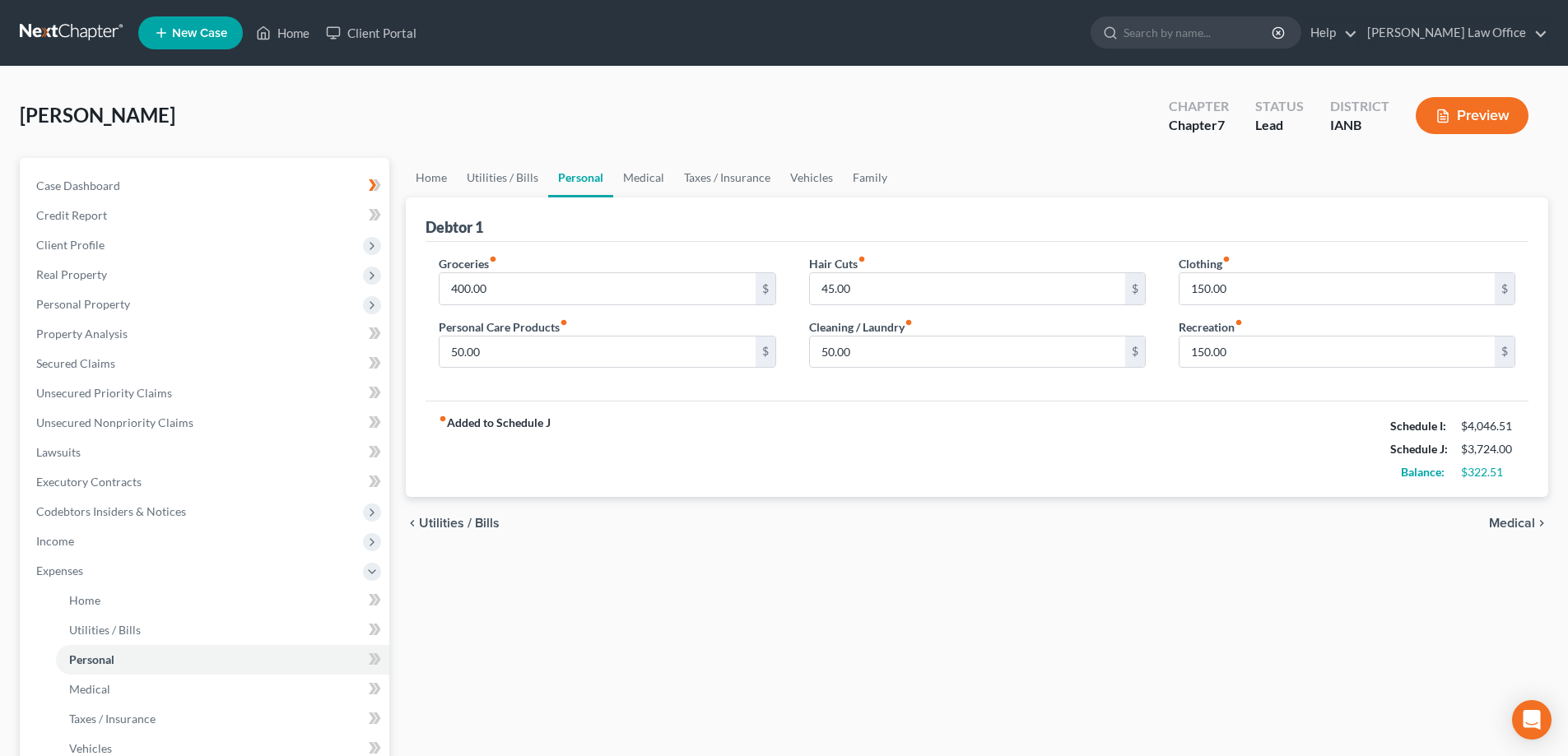
click at [1504, 520] on span "Medical" at bounding box center [1512, 524] width 46 height 13
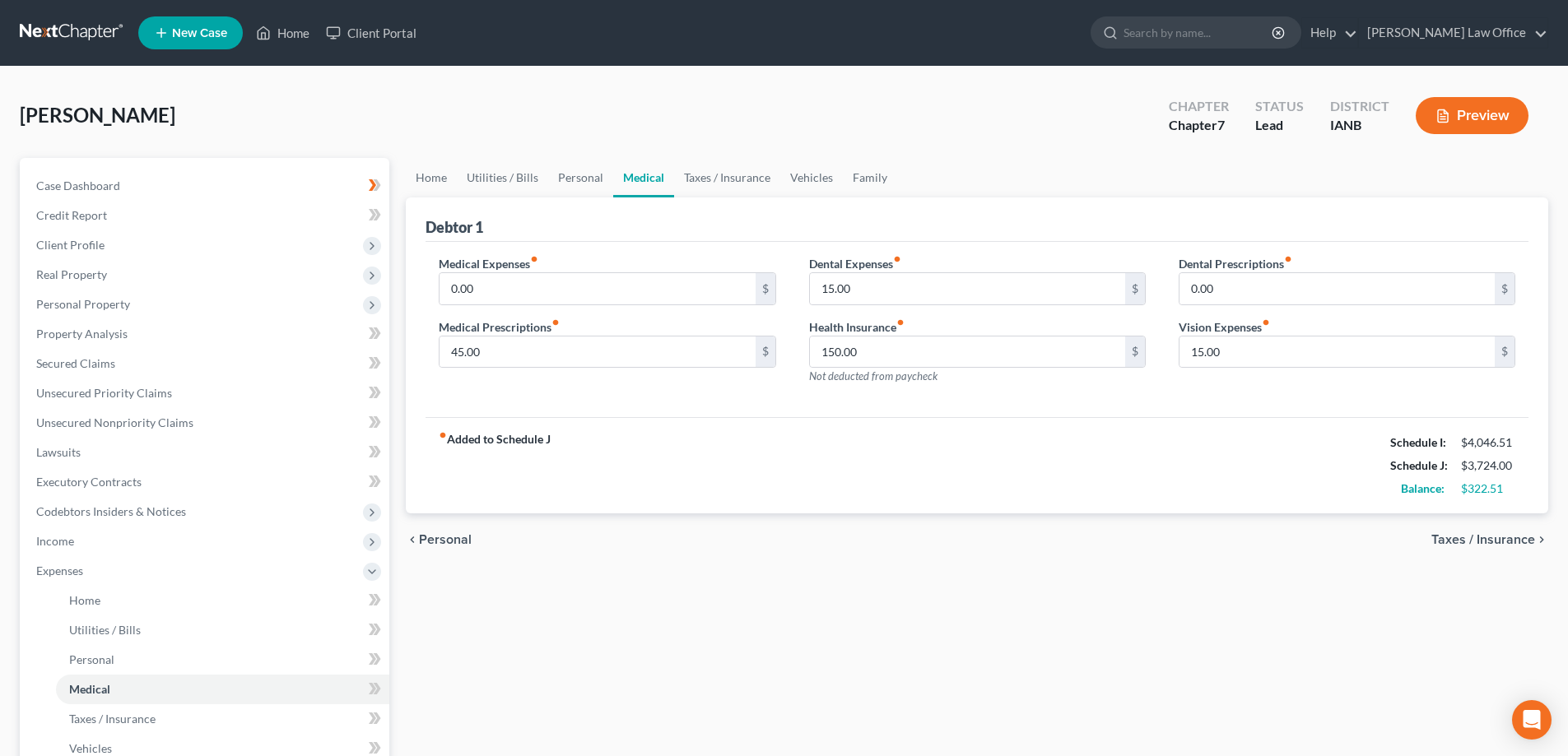
click at [1442, 540] on span "Taxes / Insurance" at bounding box center [1484, 540] width 104 height 13
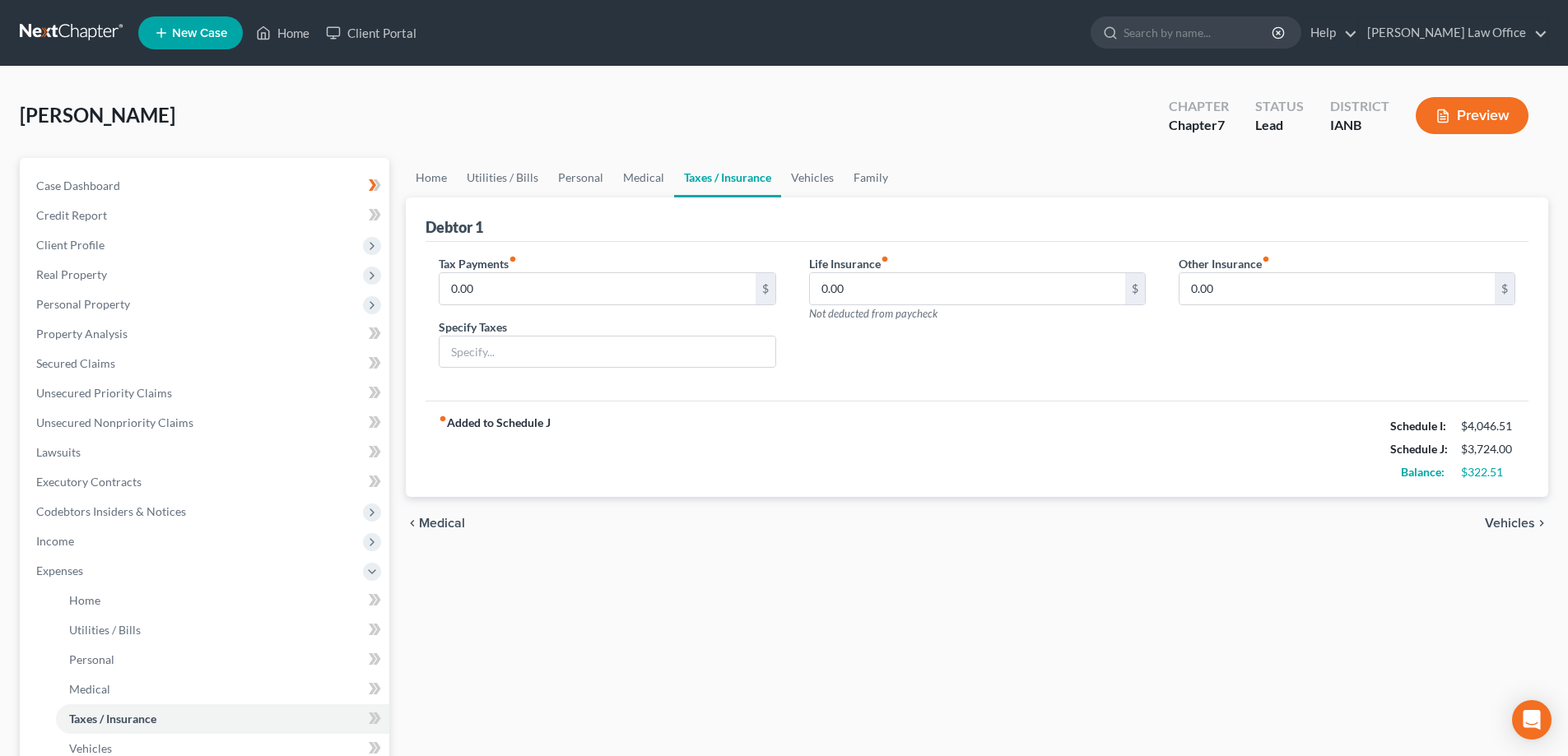
click at [1492, 518] on span "Vehicles" at bounding box center [1510, 524] width 50 height 13
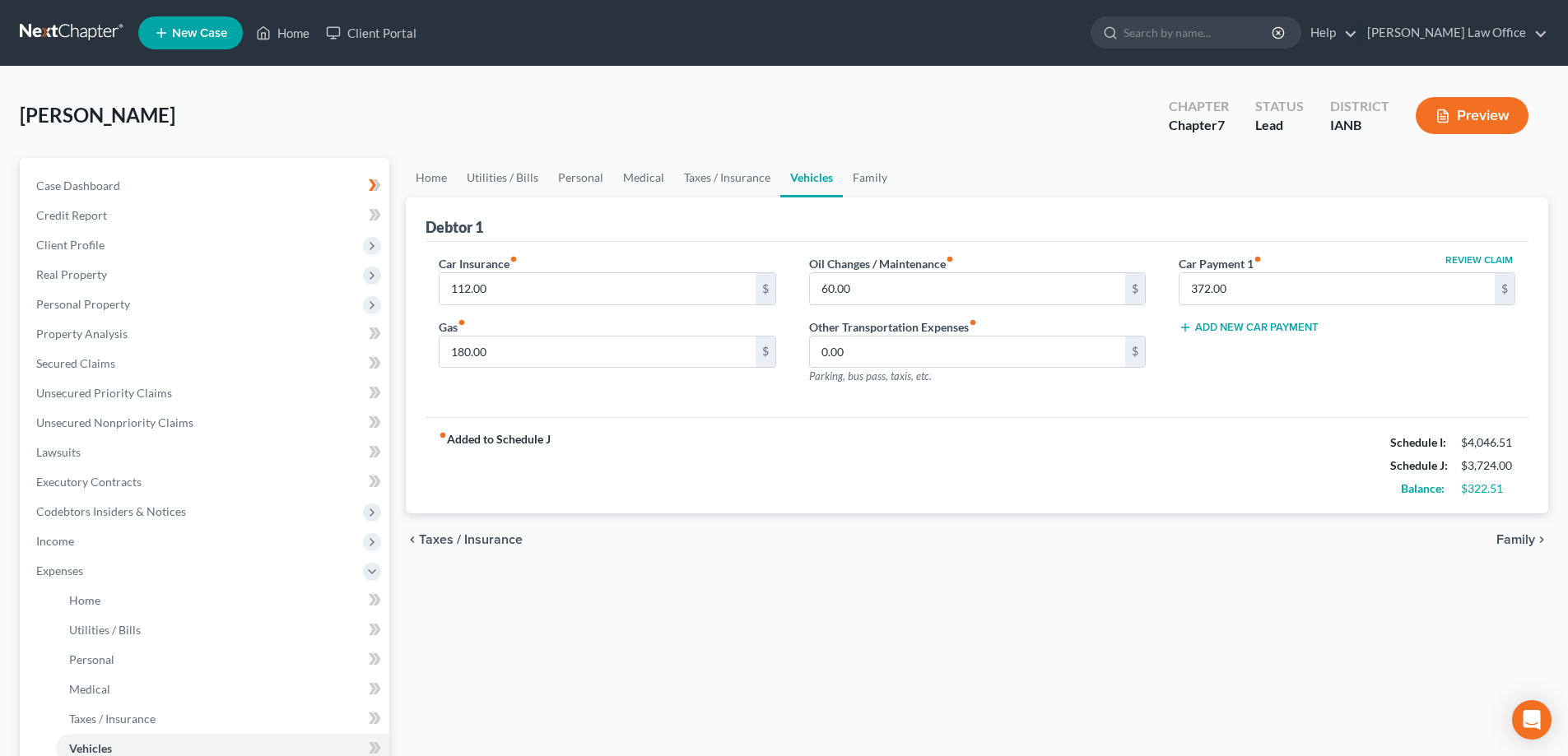
click at [1513, 540] on span "Family" at bounding box center [1516, 540] width 39 height 13
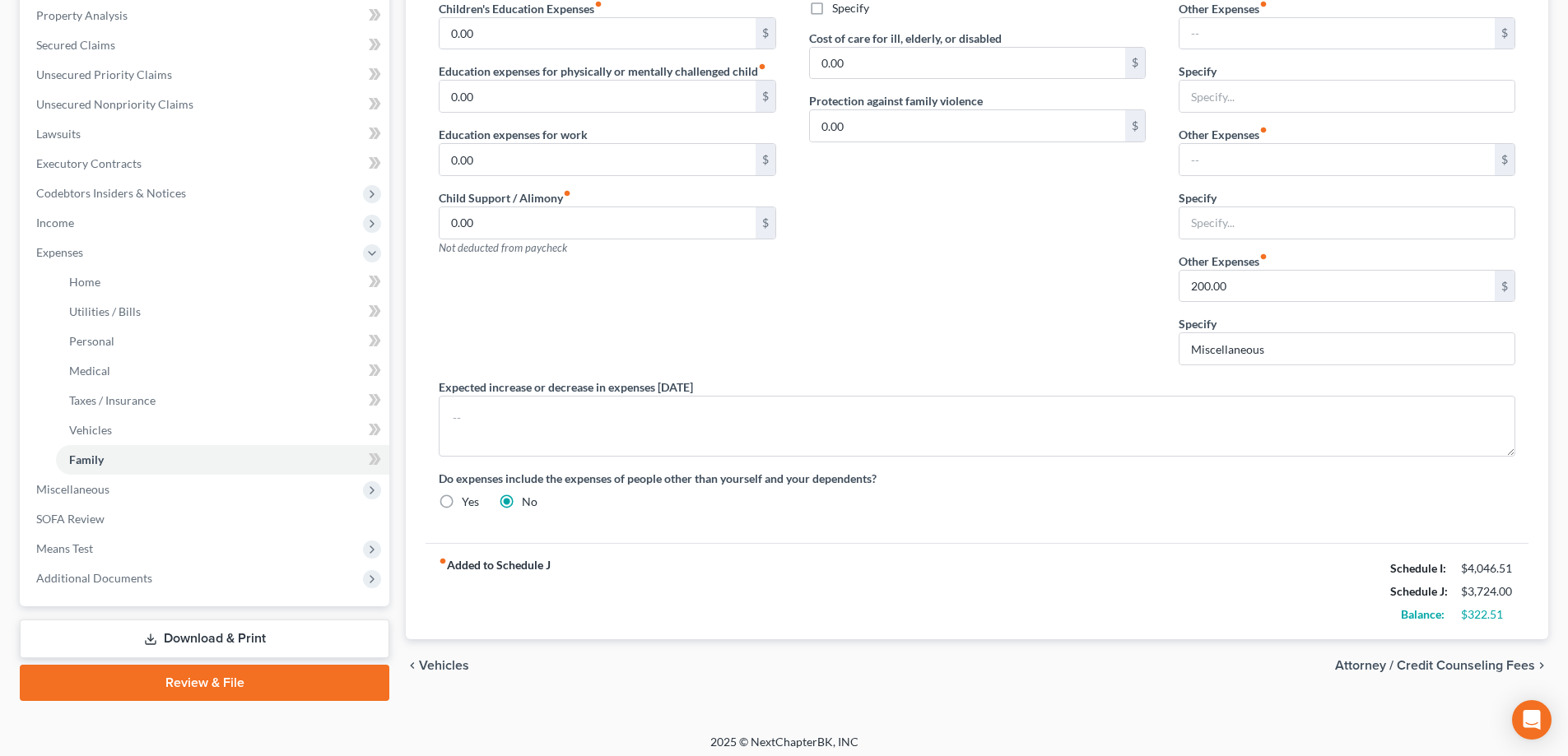
scroll to position [326, 0]
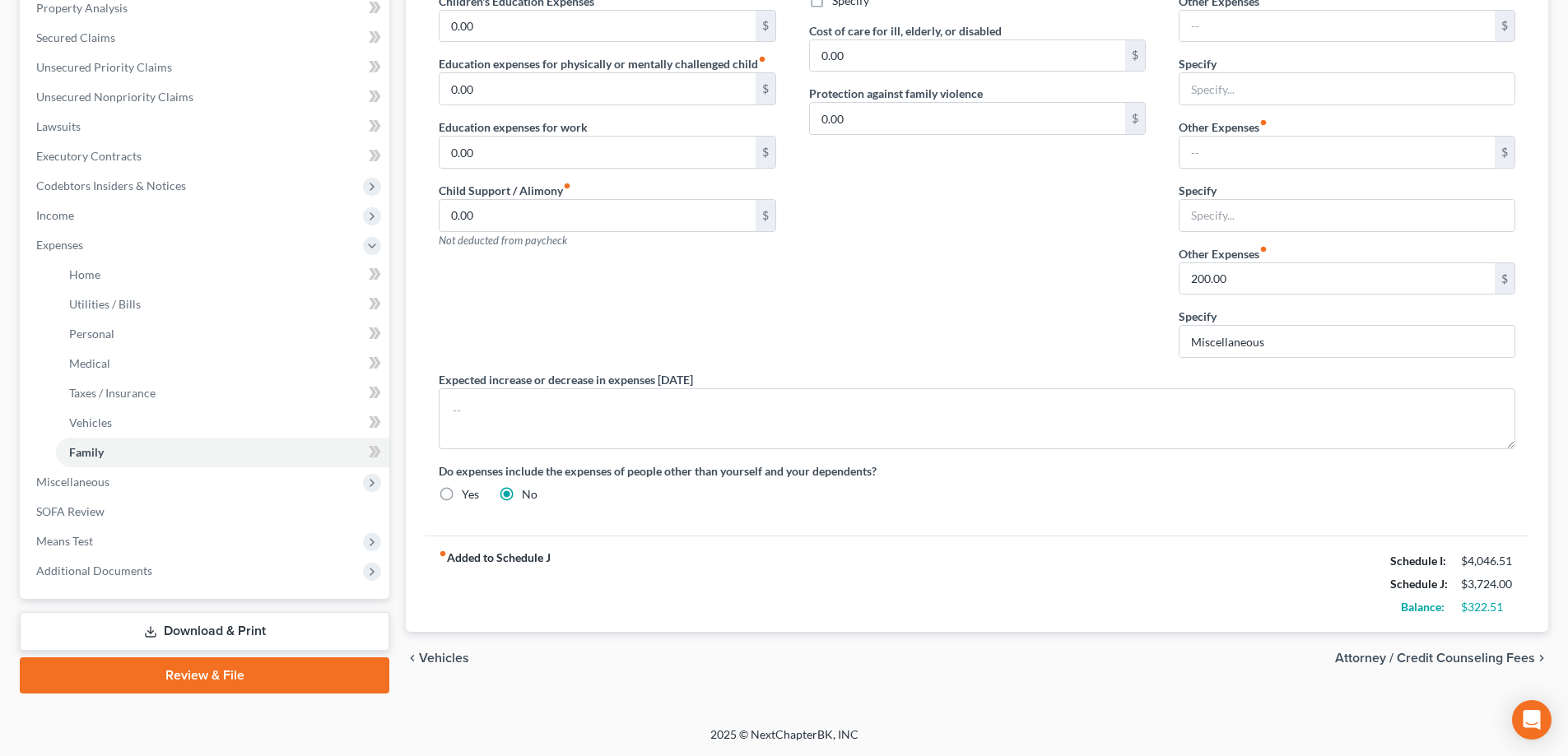
click at [1429, 658] on span "Attorney / Credit Counseling Fees" at bounding box center [1435, 659] width 200 height 13
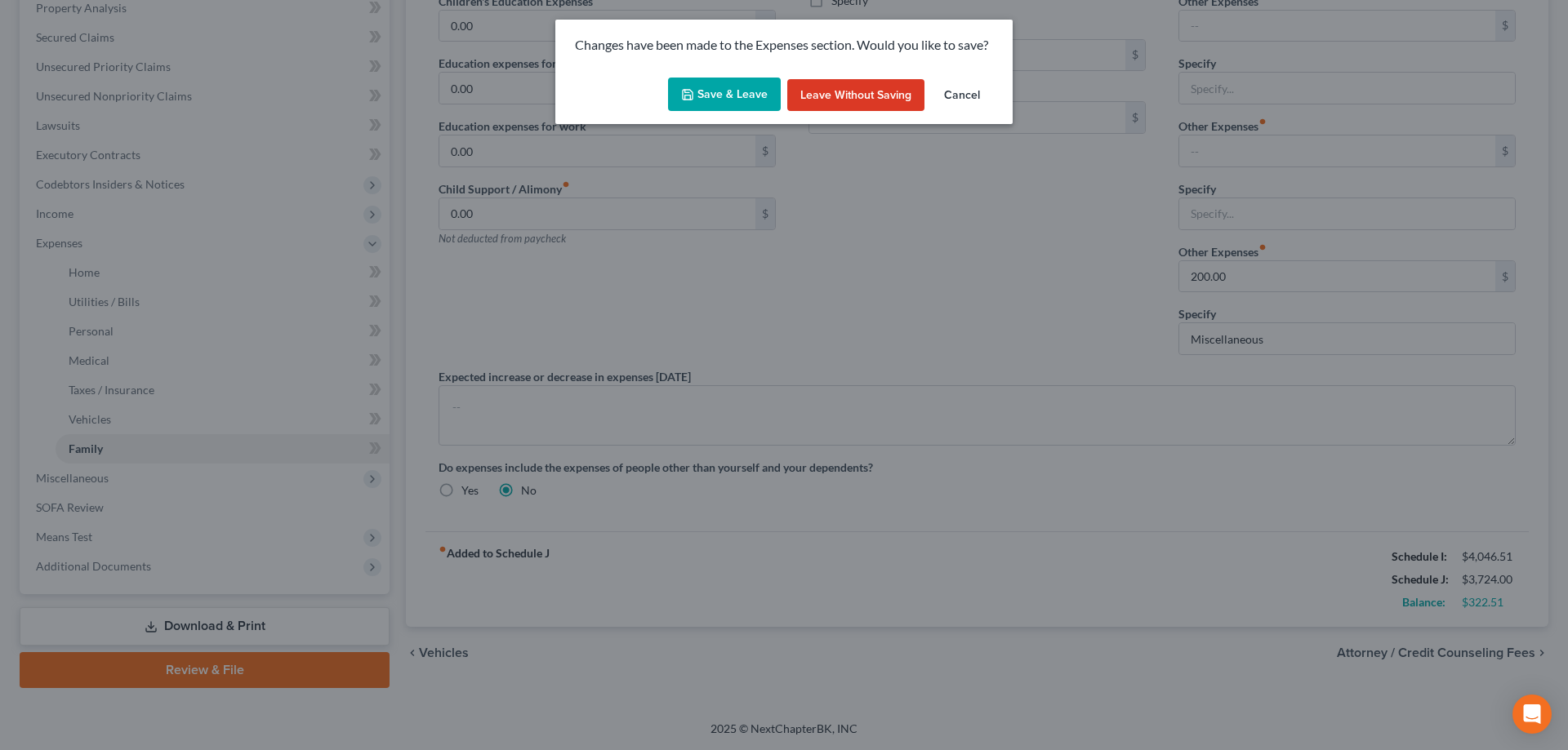
click at [748, 97] on button "Save & Leave" at bounding box center [724, 94] width 112 height 34
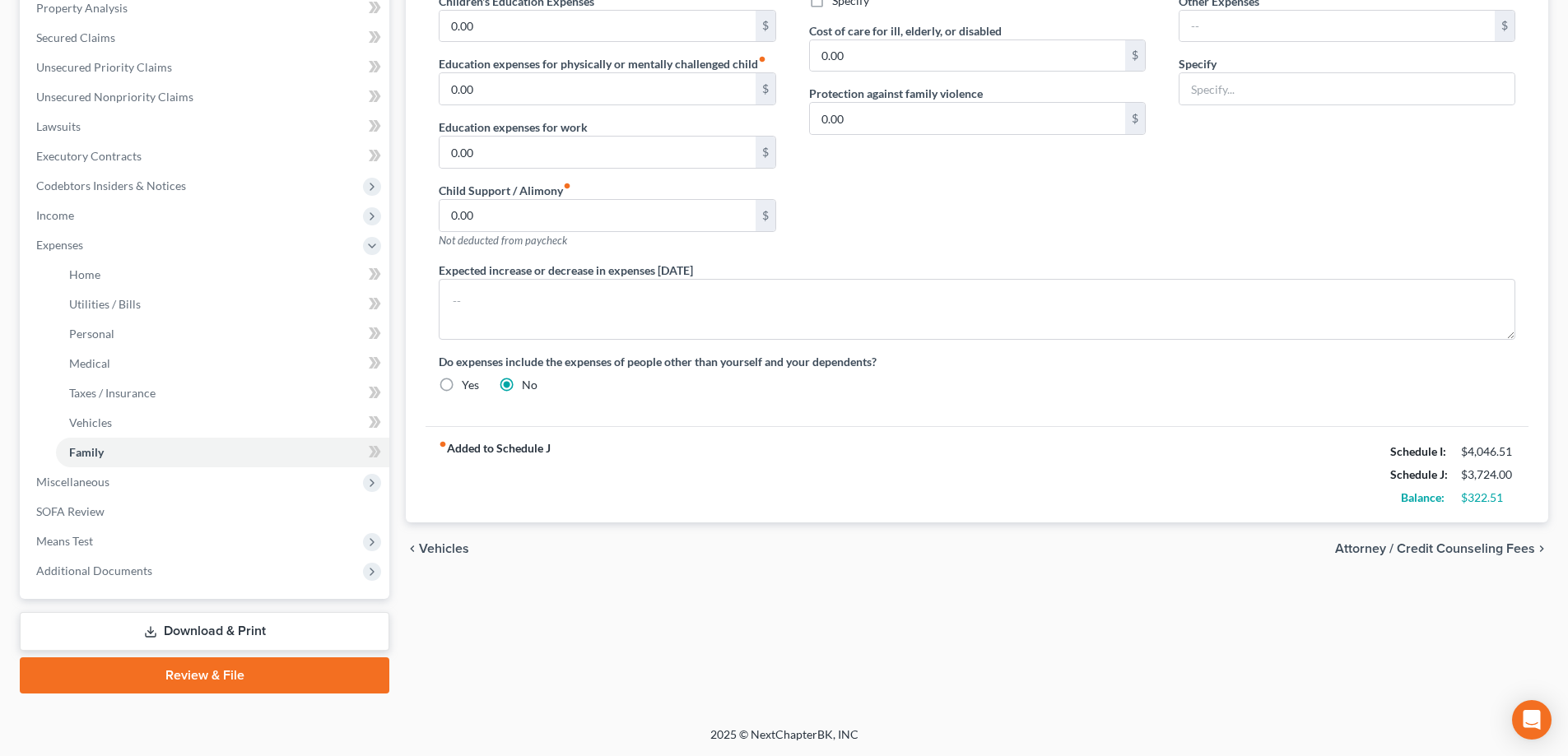
select select "0"
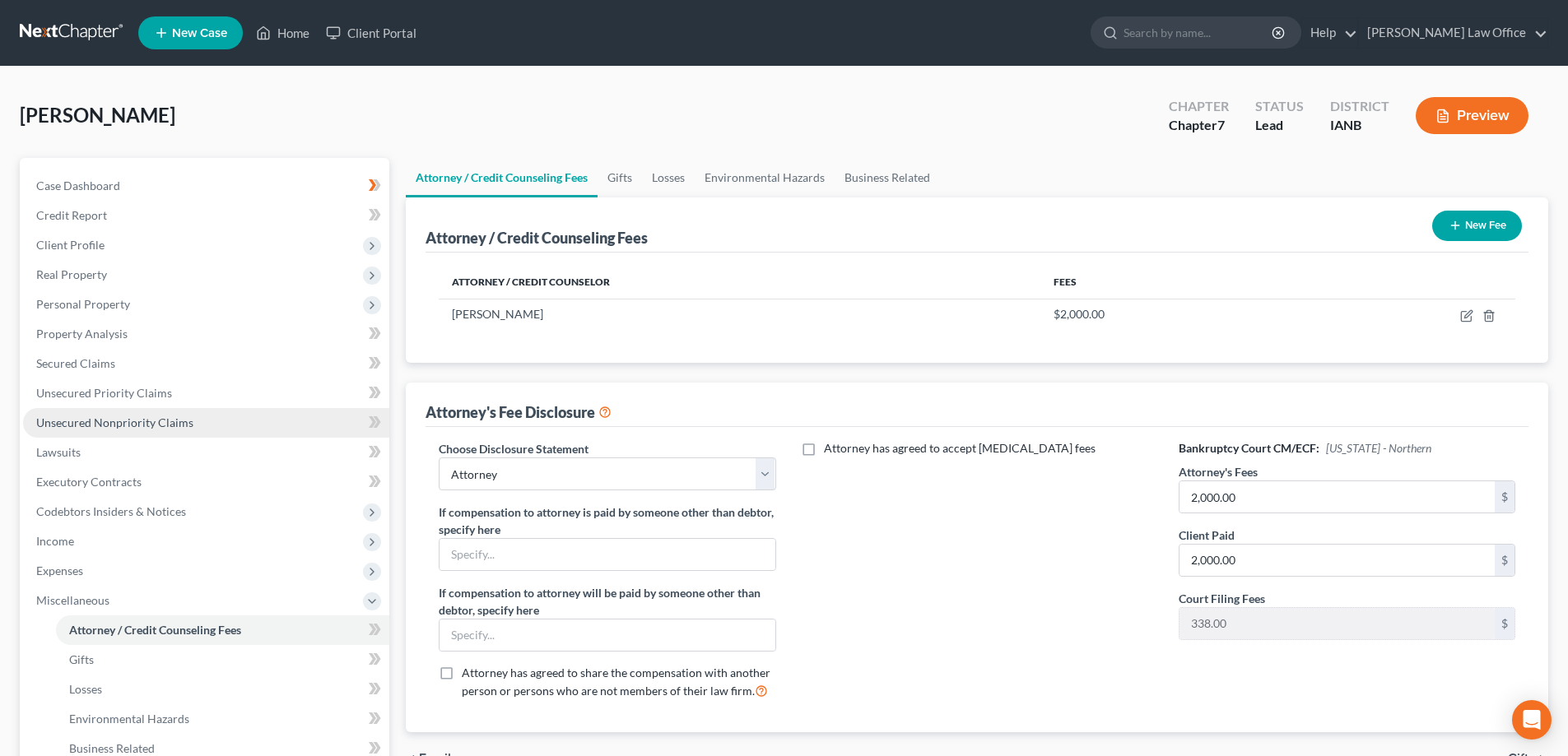
click at [101, 420] on span "Unsecured Nonpriority Claims" at bounding box center [114, 422] width 157 height 14
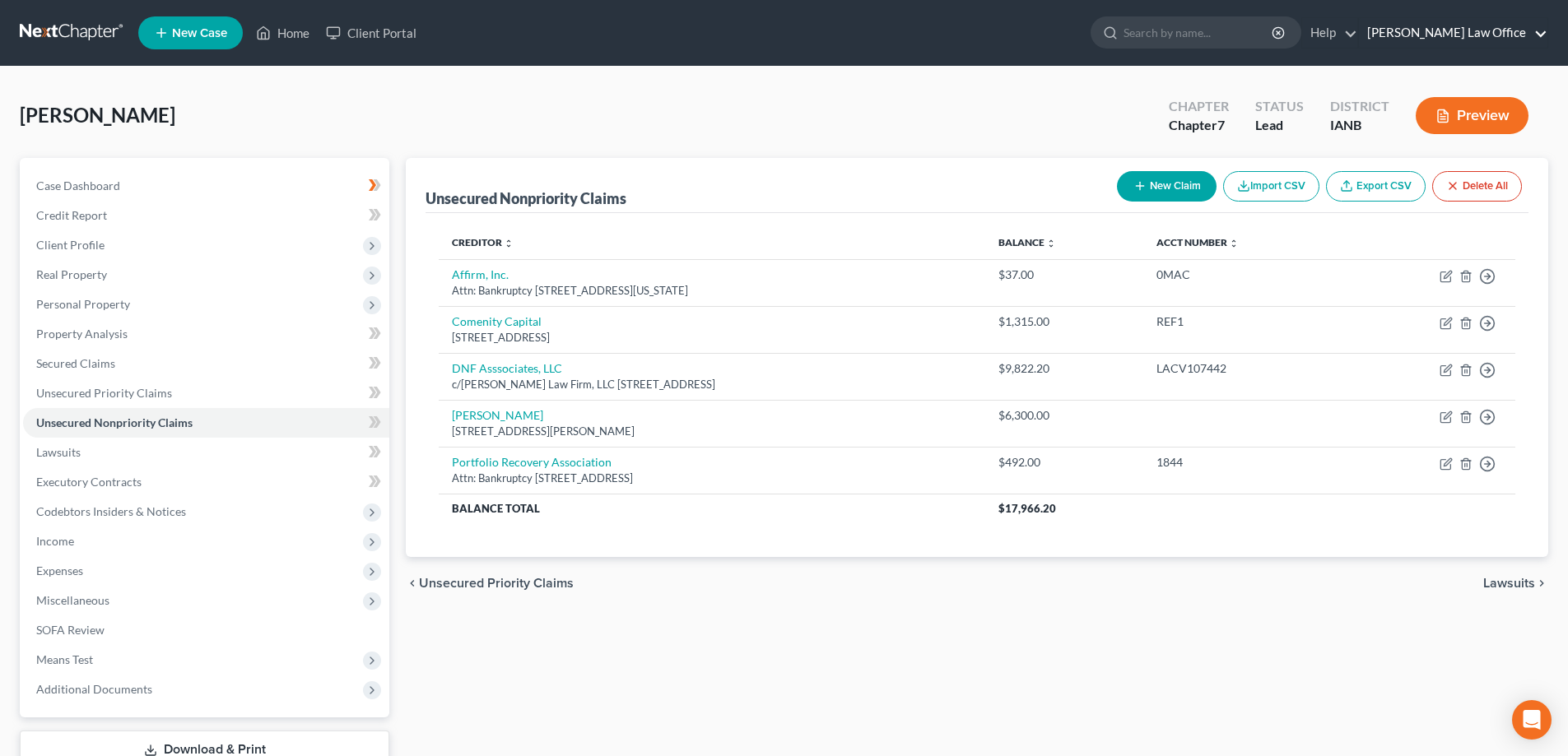
click at [1524, 32] on link "Todd Forsythe Law Office" at bounding box center [1453, 33] width 189 height 29
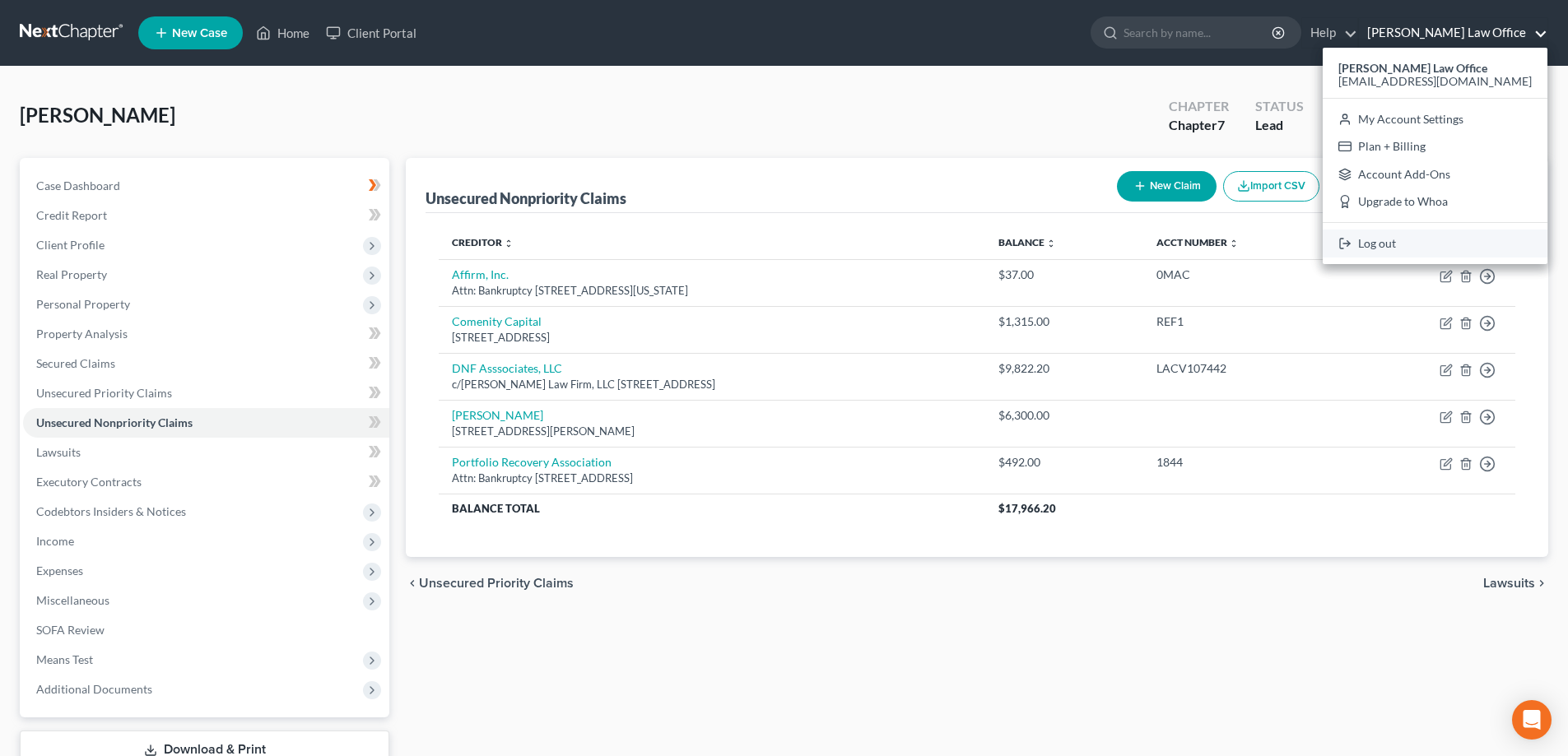
click at [1441, 239] on link "Log out" at bounding box center [1435, 243] width 225 height 28
